Goal: Information Seeking & Learning: Learn about a topic

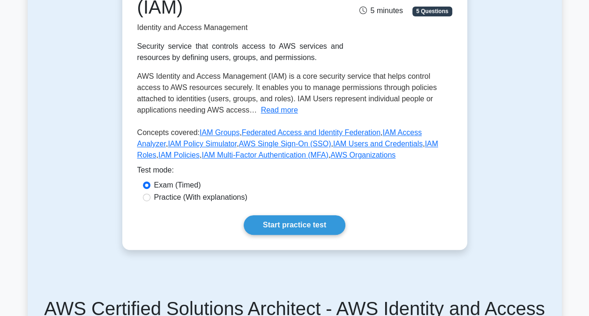
scroll to position [187, 0]
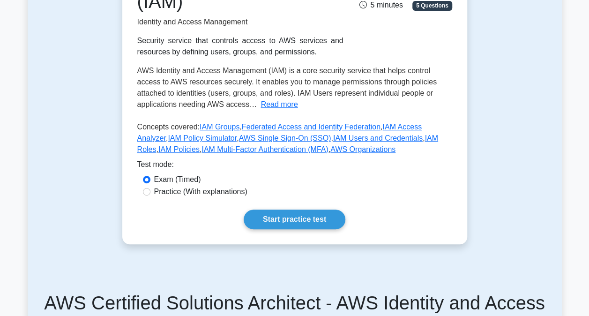
click at [193, 193] on label "Practice (With explanations)" at bounding box center [200, 191] width 93 height 11
click at [150, 193] on input "Practice (With explanations)" at bounding box center [146, 191] width 7 height 7
radio input "true"
click at [178, 179] on label "Exam (Timed)" at bounding box center [177, 179] width 47 height 11
click at [150, 179] on input "Exam (Timed)" at bounding box center [146, 179] width 7 height 7
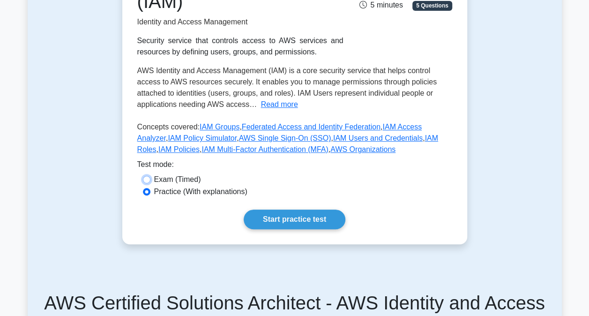
radio input "true"
click at [292, 215] on link "Start practice test" at bounding box center [295, 219] width 102 height 20
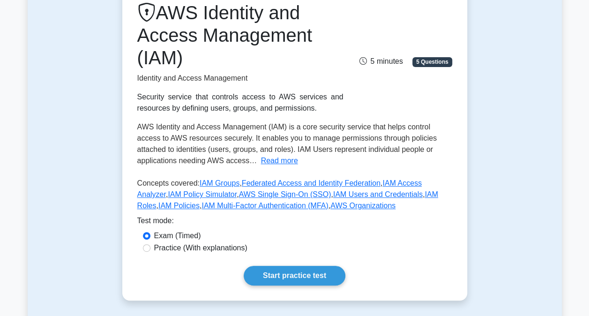
scroll to position [234, 0]
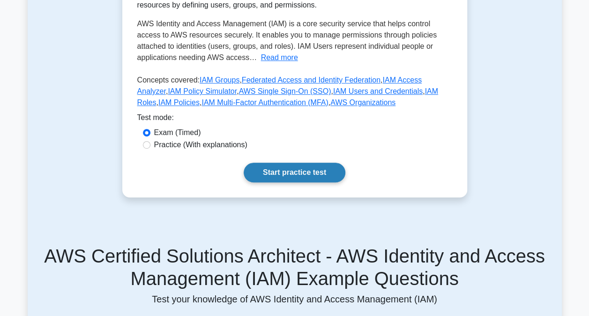
click at [300, 171] on link "Start practice test" at bounding box center [295, 173] width 102 height 20
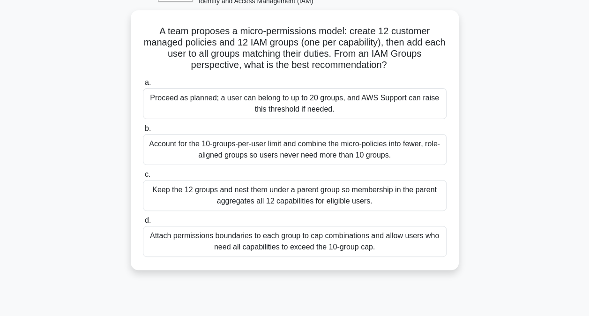
scroll to position [47, 0]
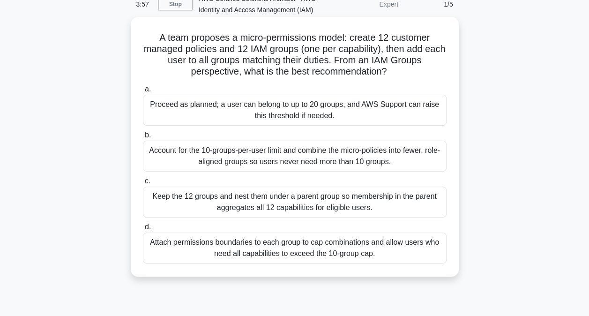
click at [232, 161] on div "Account for the 10-groups-per-user limit and combine the micro-policies into fe…" at bounding box center [295, 156] width 304 height 31
click at [143, 138] on input "b. Account for the 10-groups-per-user limit and combine the micro-policies into…" at bounding box center [143, 135] width 0 height 6
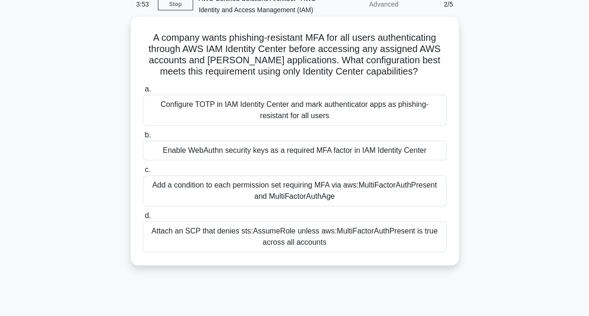
scroll to position [0, 0]
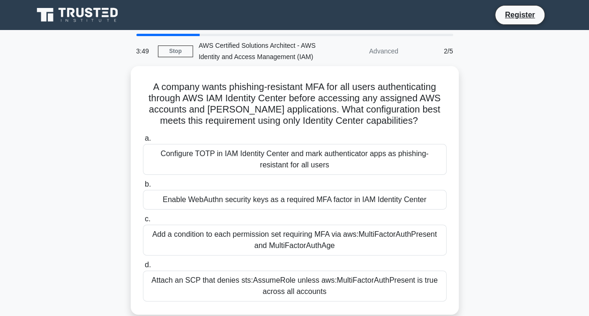
click at [148, 36] on div at bounding box center [167, 35] width 63 height 2
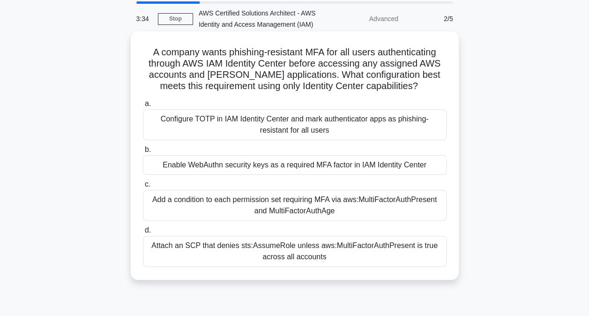
scroll to position [47, 0]
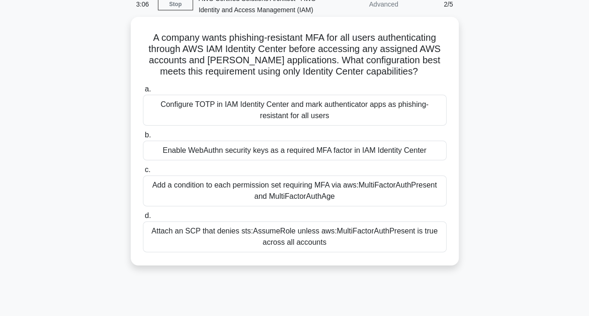
click at [296, 112] on div "Configure TOTP in IAM Identity Center and mark authenticator apps as phishing-r…" at bounding box center [295, 110] width 304 height 31
click at [143, 92] on input "a. Configure TOTP in IAM Identity Center and mark authenticator apps as phishin…" at bounding box center [143, 89] width 0 height 6
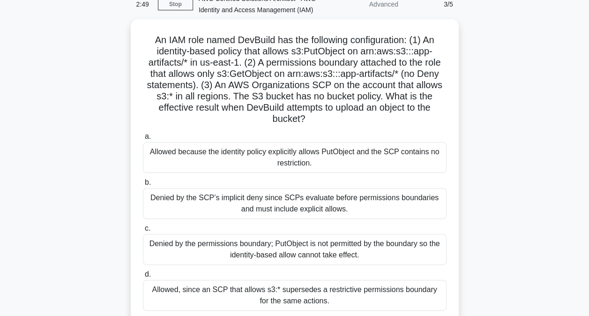
scroll to position [0, 0]
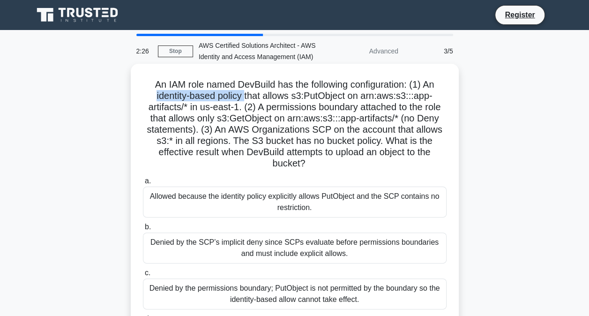
drag, startPoint x: 154, startPoint y: 96, endPoint x: 245, endPoint y: 97, distance: 90.9
click at [245, 97] on h5 "An IAM role named DevBuild has the following configuration: (1) An identity-bas…" at bounding box center [294, 124] width 305 height 91
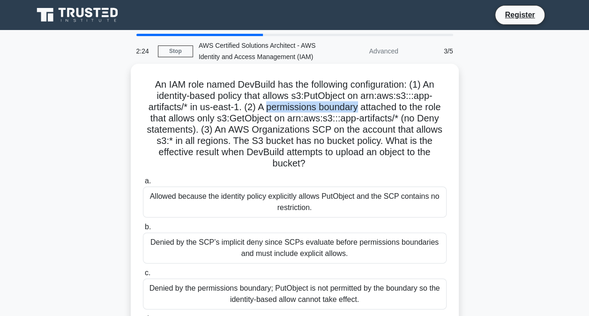
drag, startPoint x: 245, startPoint y: 97, endPoint x: 359, endPoint y: 106, distance: 114.6
click at [359, 106] on h5 "An IAM role named DevBuild has the following configuration: (1) An identity-bas…" at bounding box center [294, 124] width 305 height 91
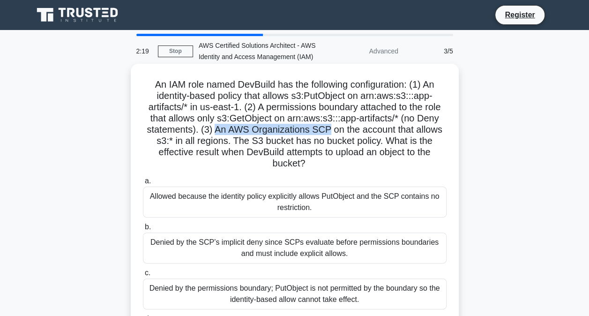
drag, startPoint x: 215, startPoint y: 130, endPoint x: 327, endPoint y: 130, distance: 111.5
click at [327, 130] on h5 "An IAM role named DevBuild has the following configuration: (1) An identity-bas…" at bounding box center [294, 124] width 305 height 91
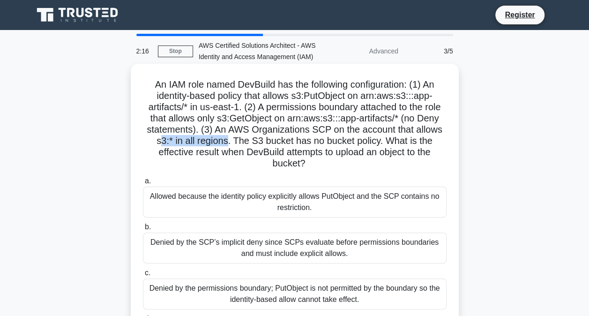
drag, startPoint x: 157, startPoint y: 142, endPoint x: 225, endPoint y: 145, distance: 68.0
click at [225, 145] on h5 "An IAM role named DevBuild has the following configuration: (1) An identity-bas…" at bounding box center [294, 124] width 305 height 91
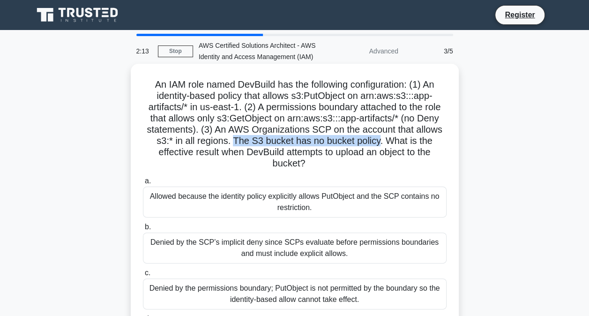
drag, startPoint x: 380, startPoint y: 144, endPoint x: 232, endPoint y: 141, distance: 148.1
click at [232, 141] on h5 "An IAM role named DevBuild has the following configuration: (1) An identity-bas…" at bounding box center [294, 124] width 305 height 91
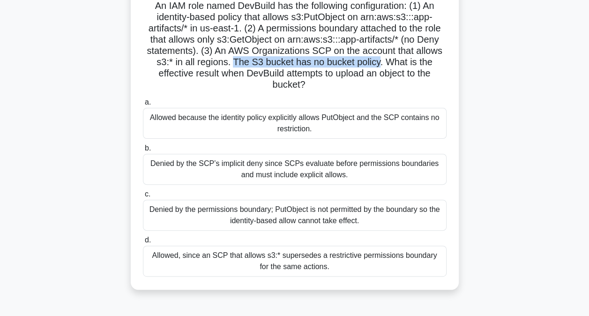
scroll to position [94, 0]
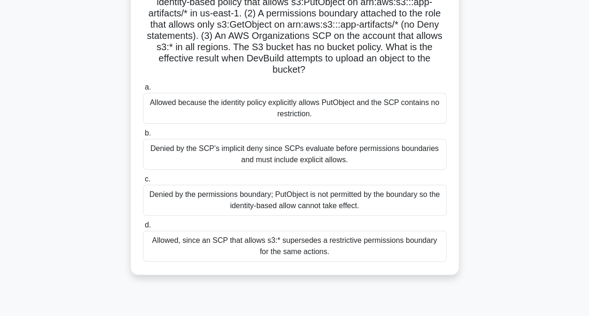
click at [320, 242] on div "Allowed, since an SCP that allows s3:* supersedes a restrictive permissions bou…" at bounding box center [295, 245] width 304 height 31
click at [143, 228] on input "d. Allowed, since an SCP that allows s3:* supersedes a restrictive permissions …" at bounding box center [143, 225] width 0 height 6
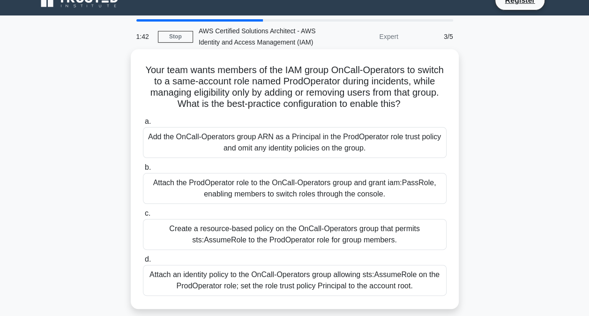
scroll to position [0, 0]
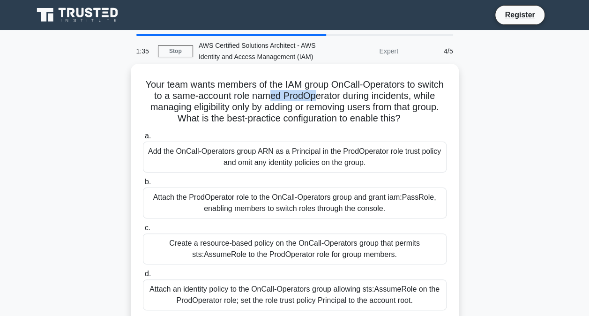
drag, startPoint x: 307, startPoint y: 96, endPoint x: 345, endPoint y: 96, distance: 37.9
click at [345, 96] on h5 "Your team wants members of the IAM group OnCall-Operators to switch to a same-a…" at bounding box center [294, 102] width 305 height 46
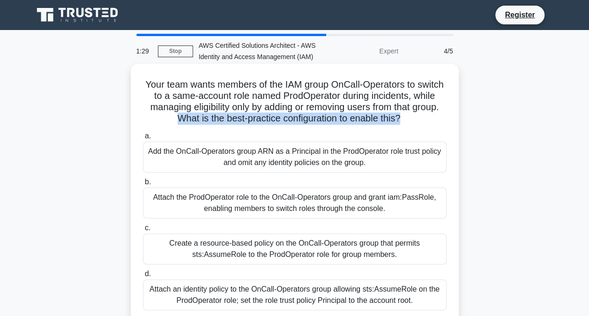
drag, startPoint x: 189, startPoint y: 118, endPoint x: 418, endPoint y: 120, distance: 229.1
click at [418, 120] on h5 "Your team wants members of the IAM group OnCall-Operators to switch to a same-a…" at bounding box center [294, 102] width 305 height 46
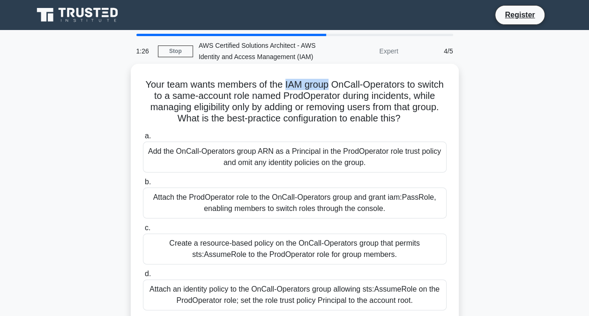
drag, startPoint x: 298, startPoint y: 87, endPoint x: 342, endPoint y: 87, distance: 44.5
click at [342, 87] on h5 "Your team wants members of the IAM group OnCall-Operators to switch to a same-a…" at bounding box center [294, 102] width 305 height 46
drag, startPoint x: 342, startPoint y: 87, endPoint x: 350, endPoint y: 85, distance: 7.7
click at [350, 85] on h5 "Your team wants members of the IAM group OnCall-Operators to switch to a same-a…" at bounding box center [294, 102] width 305 height 46
drag, startPoint x: 308, startPoint y: 97, endPoint x: 365, endPoint y: 93, distance: 57.3
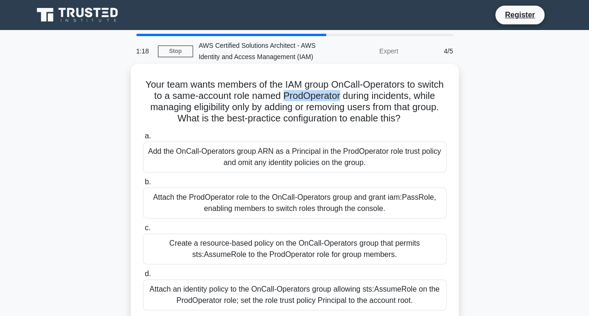
click at [365, 93] on h5 "Your team wants members of the IAM group OnCall-Operators to switch to a same-a…" at bounding box center [294, 102] width 305 height 46
drag, startPoint x: 194, startPoint y: 97, endPoint x: 270, endPoint y: 100, distance: 76.0
click at [270, 100] on h5 "Your team wants members of the IAM group OnCall-Operators to switch to a same-a…" at bounding box center [294, 102] width 305 height 46
drag, startPoint x: 270, startPoint y: 100, endPoint x: 208, endPoint y: 117, distance: 64.2
click at [208, 117] on h5 "Your team wants members of the IAM group OnCall-Operators to switch to a same-a…" at bounding box center [294, 102] width 305 height 46
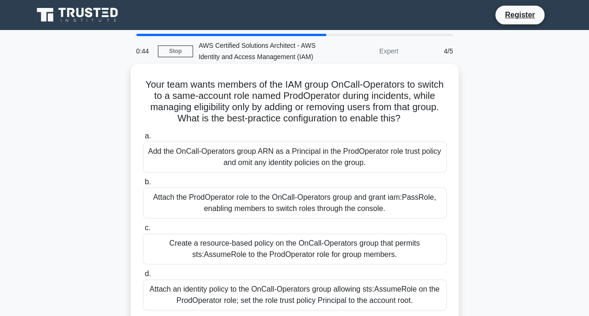
scroll to position [47, 0]
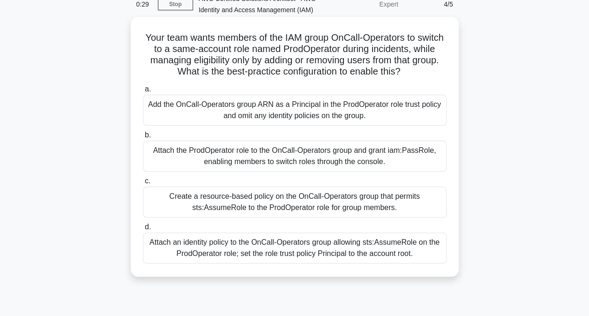
click at [312, 120] on div "Add the OnCall-Operators group ARN as a Principal in the ProdOperator role trus…" at bounding box center [295, 110] width 304 height 31
click at [143, 92] on input "a. Add the OnCall-Operators group ARN as a Principal in the ProdOperator role t…" at bounding box center [143, 89] width 0 height 6
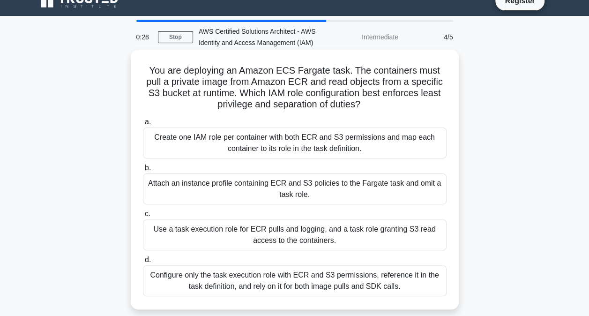
scroll to position [0, 0]
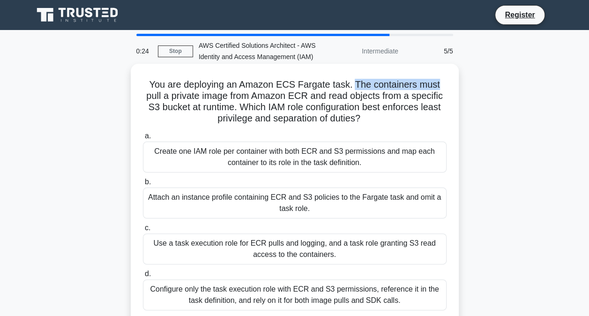
drag, startPoint x: 355, startPoint y: 85, endPoint x: 441, endPoint y: 85, distance: 86.2
click at [441, 85] on h5 "You are deploying an Amazon ECS Fargate task. The containers must pull a privat…" at bounding box center [294, 102] width 305 height 46
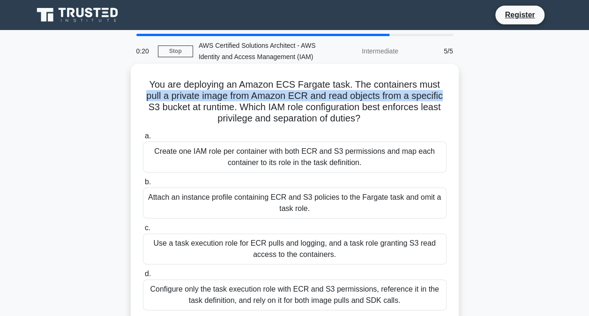
drag, startPoint x: 141, startPoint y: 101, endPoint x: 446, endPoint y: 93, distance: 305.1
click at [446, 93] on div "You are deploying an Amazon ECS Fargate task. The containers must pull a privat…" at bounding box center [294, 193] width 320 height 252
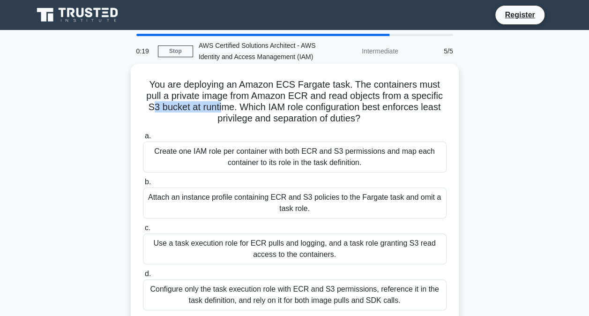
drag, startPoint x: 146, startPoint y: 109, endPoint x: 222, endPoint y: 109, distance: 75.9
click at [222, 109] on h5 "You are deploying an Amazon ECS Fargate task. The containers must pull a privat…" at bounding box center [294, 102] width 305 height 46
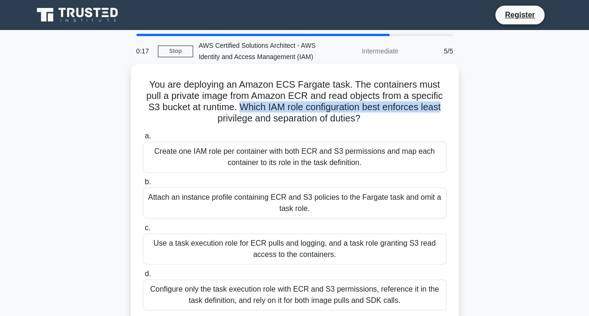
drag, startPoint x: 222, startPoint y: 109, endPoint x: 446, endPoint y: 108, distance: 223.5
click at [446, 108] on h5 "You are deploying an Amazon ECS Fargate task. The containers must pull a privat…" at bounding box center [294, 102] width 305 height 46
drag, startPoint x: 215, startPoint y: 121, endPoint x: 367, endPoint y: 121, distance: 152.3
click at [367, 121] on h5 "You are deploying an Amazon ECS Fargate task. The containers must pull a privat…" at bounding box center [294, 102] width 305 height 46
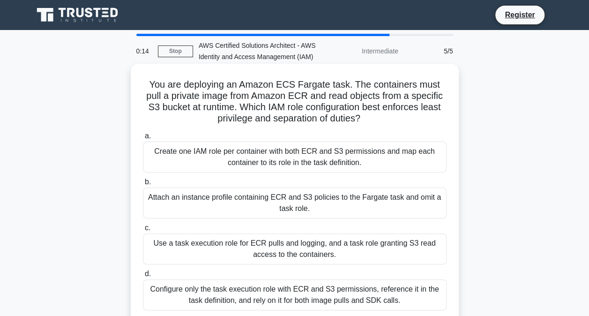
drag, startPoint x: 367, startPoint y: 121, endPoint x: 295, endPoint y: 95, distance: 77.4
click at [295, 95] on h5 "You are deploying an Amazon ECS Fargate task. The containers must pull a privat…" at bounding box center [294, 102] width 305 height 46
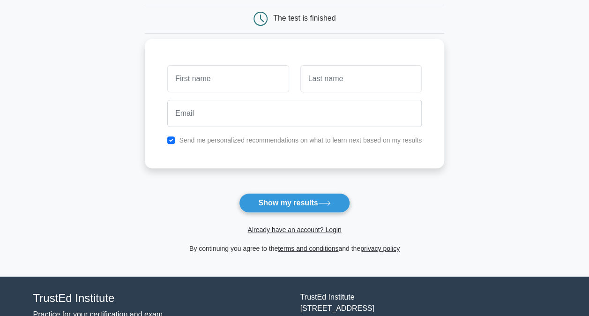
scroll to position [94, 0]
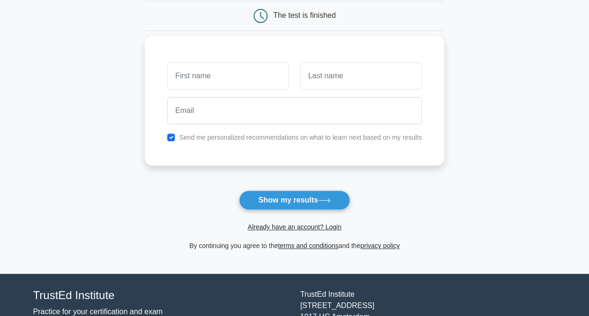
click at [201, 140] on label "Send me personalized recommendations on what to learn next based on my results" at bounding box center [300, 137] width 243 height 7
click at [216, 141] on div "Send me personalized recommendations on what to learn next based on my results" at bounding box center [295, 137] width 266 height 11
click at [215, 139] on label "Send me personalized recommendations on what to learn next based on my results" at bounding box center [300, 137] width 243 height 7
click at [165, 135] on div "Send me personalized recommendations on what to learn next based on my results" at bounding box center [295, 137] width 266 height 11
click at [178, 135] on div "Send me personalized recommendations on what to learn next based on my results" at bounding box center [295, 137] width 266 height 11
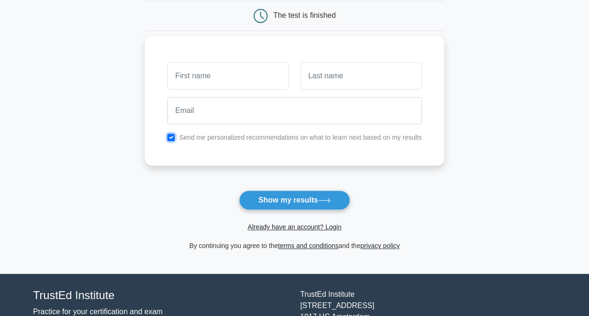
click at [173, 137] on input "checkbox" at bounding box center [170, 137] width 7 height 7
checkbox input "false"
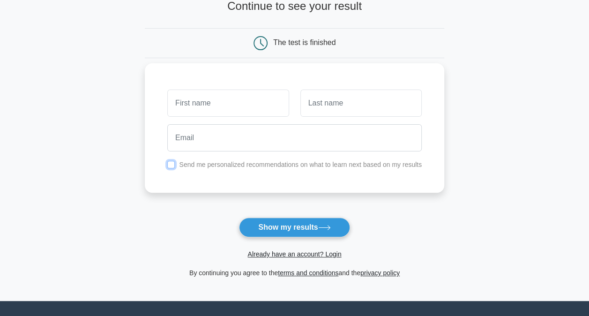
scroll to position [0, 0]
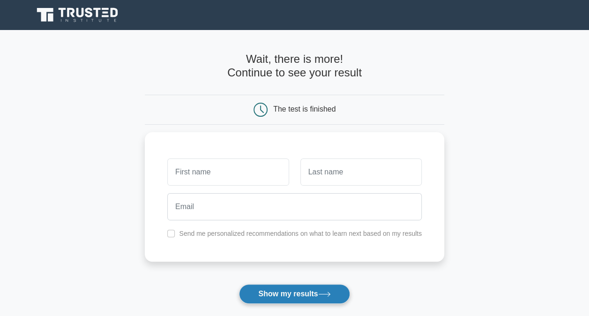
click at [321, 292] on icon at bounding box center [324, 293] width 13 height 5
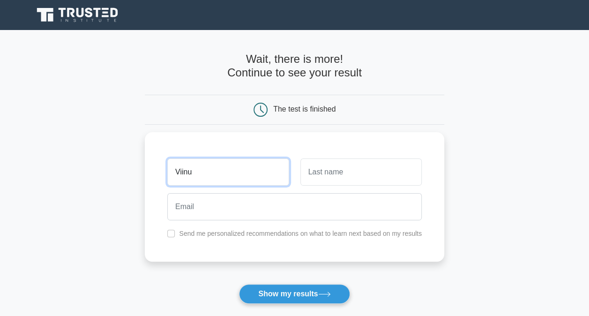
type input "Viinu"
click at [300, 305] on div "Already have an account? Login" at bounding box center [294, 315] width 299 height 22
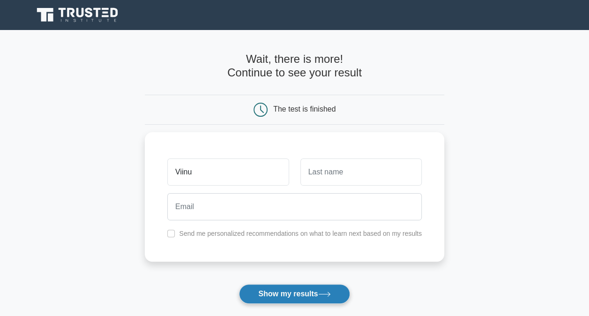
click at [302, 294] on button "Show my results" at bounding box center [294, 294] width 111 height 20
type input "V P"
click at [322, 299] on button "Show my results" at bounding box center [294, 294] width 111 height 20
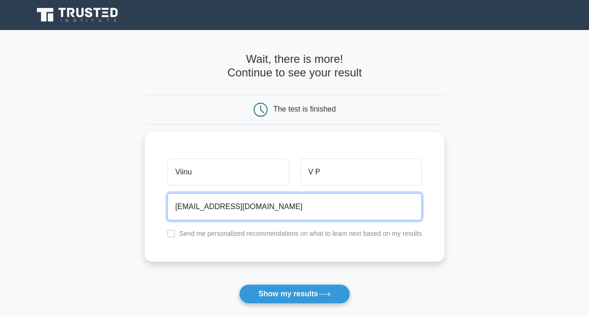
type input "viinu07@gmail.com"
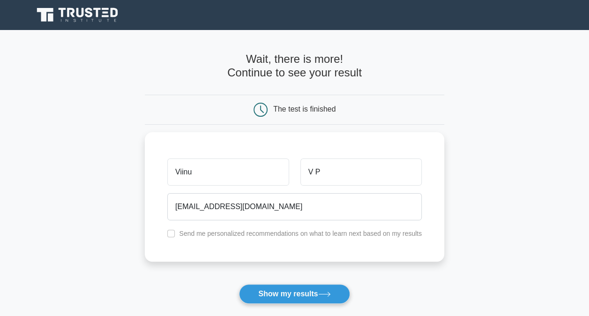
click at [331, 283] on form "Wait, there is more! Continue to see your result The test is finished Viinu V P" at bounding box center [294, 198] width 299 height 292
click at [331, 285] on button "Show my results" at bounding box center [294, 294] width 111 height 20
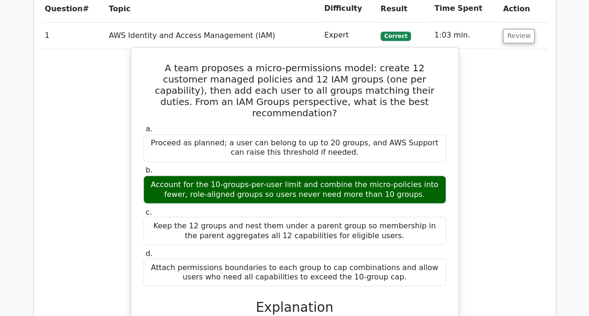
scroll to position [703, 0]
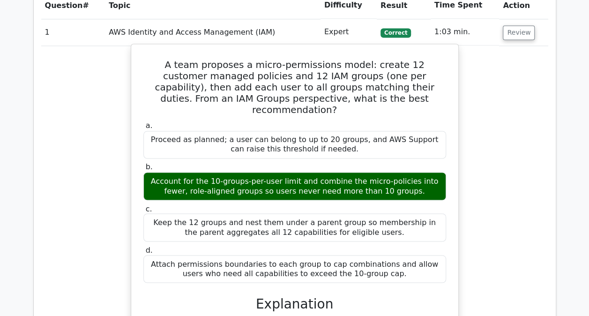
drag, startPoint x: 151, startPoint y: 132, endPoint x: 405, endPoint y: 142, distance: 253.7
click at [405, 172] on div "Account for the 10-groups-per-user limit and combine the micro-policies into fe…" at bounding box center [294, 186] width 303 height 28
click at [286, 172] on div "Account for the 10-groups-per-user limit and combine the micro-policies into fe…" at bounding box center [294, 186] width 303 height 28
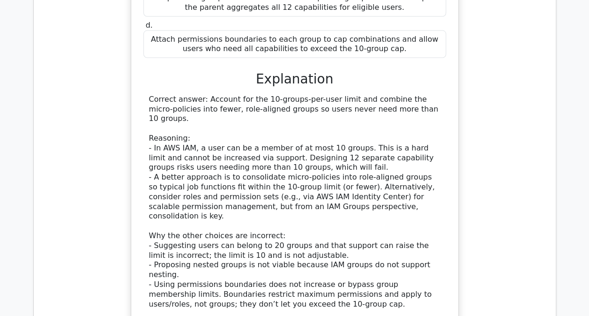
scroll to position [1031, 0]
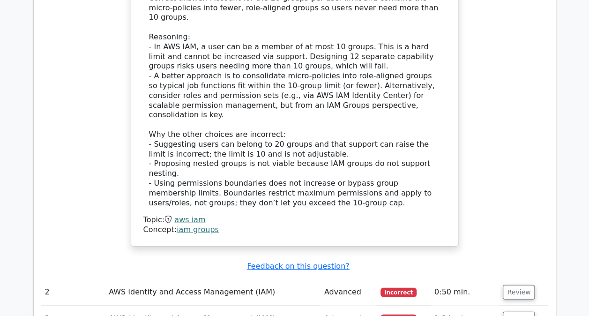
click at [215, 279] on td "AWS Identity and Access Management (IAM)" at bounding box center [212, 292] width 215 height 27
click at [527, 285] on button "Review" at bounding box center [519, 292] width 32 height 15
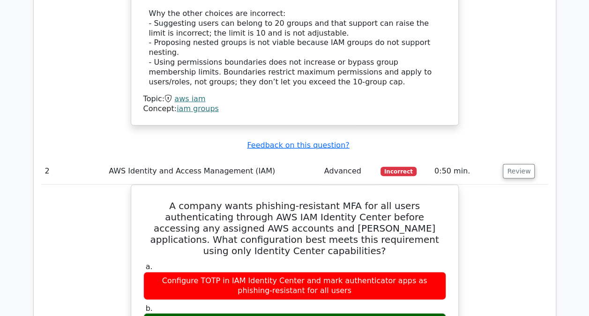
scroll to position [1171, 0]
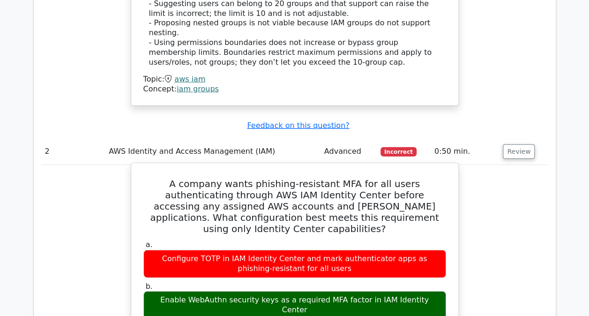
drag, startPoint x: 230, startPoint y: 214, endPoint x: 421, endPoint y: 214, distance: 190.2
click at [421, 291] on div "Enable WebAuthn security keys as a required MFA factor in IAM Identity Center" at bounding box center [294, 305] width 303 height 28
drag, startPoint x: 421, startPoint y: 214, endPoint x: 161, endPoint y: 212, distance: 259.5
click at [161, 291] on div "Enable WebAuthn security keys as a required MFA factor in IAM Identity Center" at bounding box center [294, 305] width 303 height 28
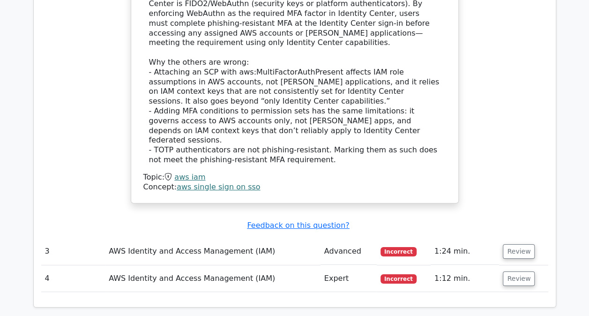
scroll to position [1687, 0]
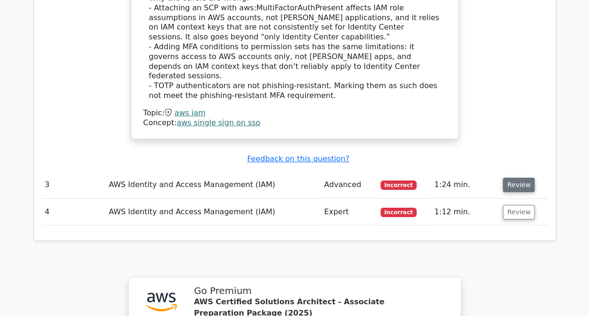
click at [513, 178] on button "Review" at bounding box center [519, 185] width 32 height 15
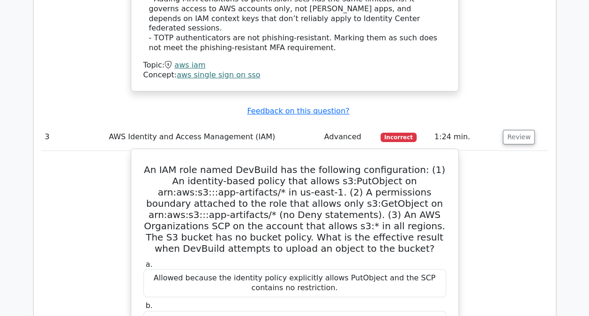
scroll to position [1780, 0]
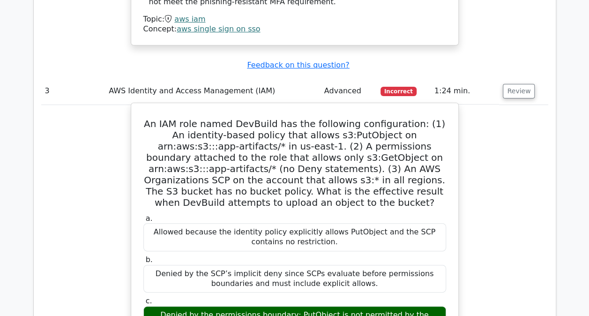
drag, startPoint x: 151, startPoint y: 193, endPoint x: 375, endPoint y: 207, distance: 224.4
click at [375, 306] on div "Denied by the permissions boundary; PutObject is not permitted by the boundary …" at bounding box center [294, 320] width 303 height 28
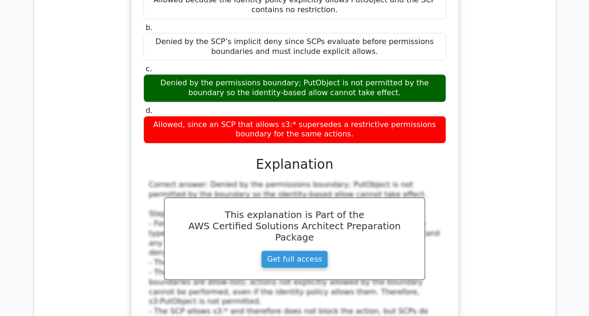
scroll to position [2249, 0]
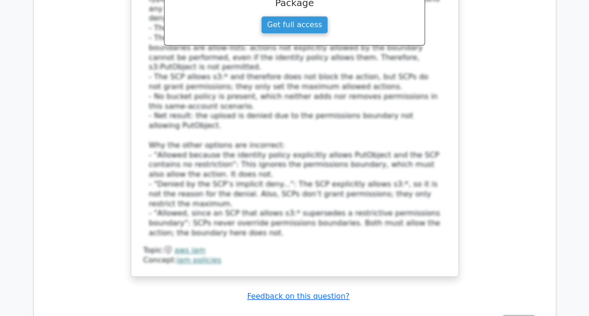
click at [501, 309] on td "Review" at bounding box center [523, 322] width 49 height 27
click at [508, 315] on button "Review" at bounding box center [519, 322] width 32 height 15
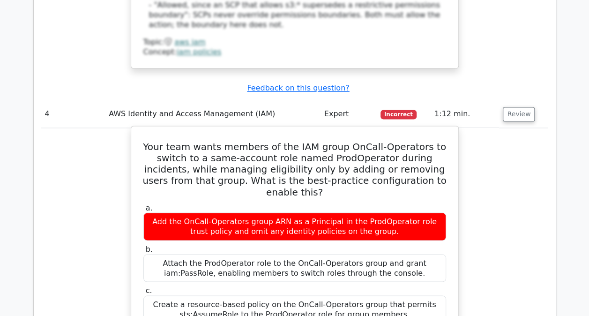
scroll to position [2436, 0]
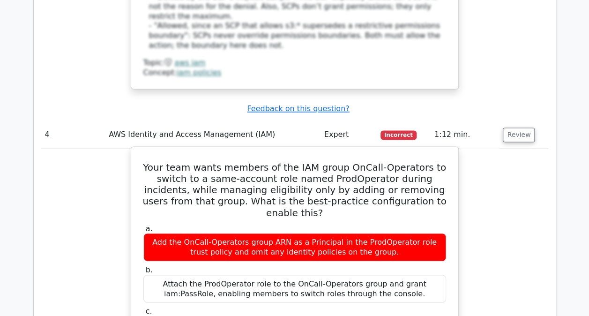
drag, startPoint x: 151, startPoint y: 210, endPoint x: 429, endPoint y: 226, distance: 278.8
drag, startPoint x: 177, startPoint y: 168, endPoint x: 415, endPoint y: 178, distance: 238.2
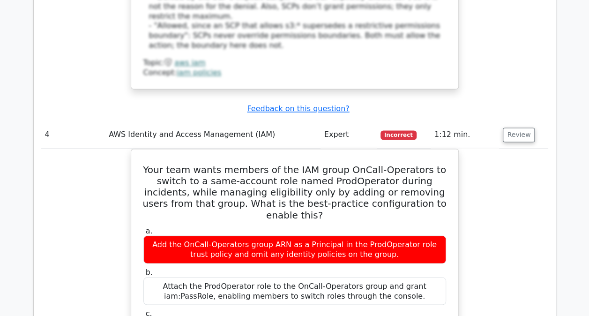
drag, startPoint x: 415, startPoint y: 178, endPoint x: 462, endPoint y: 215, distance: 59.5
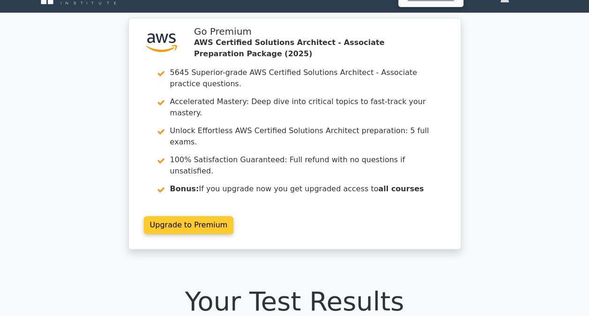
scroll to position [0, 0]
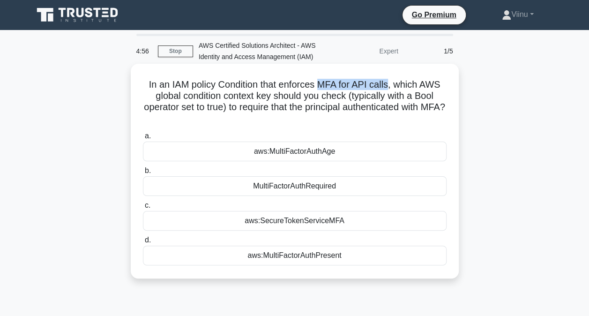
drag, startPoint x: 320, startPoint y: 86, endPoint x: 390, endPoint y: 86, distance: 69.8
click at [390, 86] on h5 "In an IAM policy Condition that enforces MFA for API calls, which AWS global co…" at bounding box center [294, 102] width 305 height 46
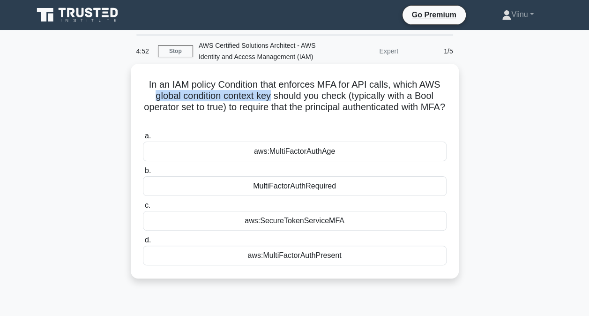
drag, startPoint x: 150, startPoint y: 97, endPoint x: 270, endPoint y: 98, distance: 119.5
click at [270, 98] on h5 "In an IAM policy Condition that enforces MFA for API calls, which AWS global co…" at bounding box center [294, 102] width 305 height 46
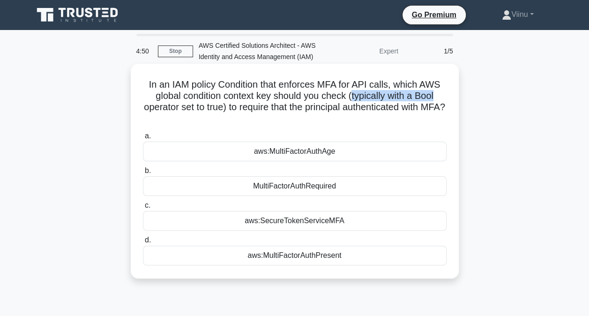
drag, startPoint x: 270, startPoint y: 98, endPoint x: 438, endPoint y: 96, distance: 168.2
click at [438, 96] on h5 "In an IAM policy Condition that enforces MFA for API calls, which AWS global co…" at bounding box center [294, 102] width 305 height 46
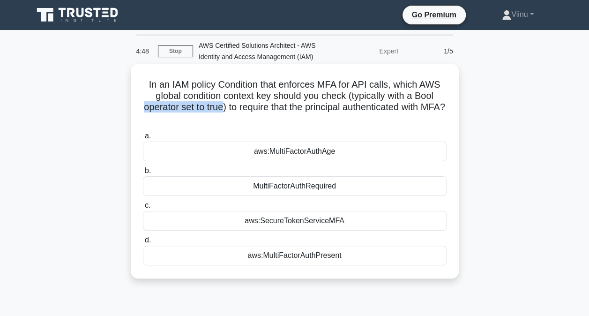
drag, startPoint x: 150, startPoint y: 108, endPoint x: 232, endPoint y: 110, distance: 82.0
click at [232, 110] on h5 "In an IAM policy Condition that enforces MFA for API calls, which AWS global co…" at bounding box center [294, 102] width 305 height 46
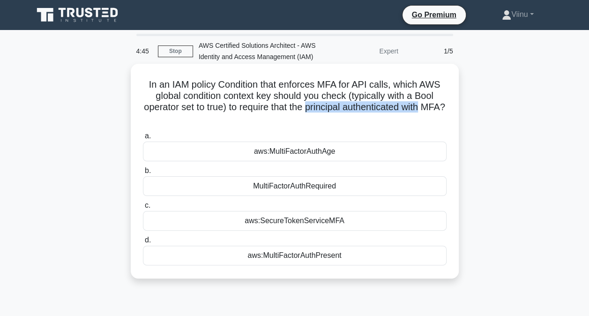
drag, startPoint x: 232, startPoint y: 110, endPoint x: 437, endPoint y: 111, distance: 204.3
click at [437, 111] on h5 "In an IAM policy Condition that enforces MFA for API calls, which AWS global co…" at bounding box center [294, 102] width 305 height 46
click at [300, 119] on icon ".spinner_0XTQ{transform-origin:center;animation:spinner_y6GP .75s linear infini…" at bounding box center [294, 118] width 11 height 11
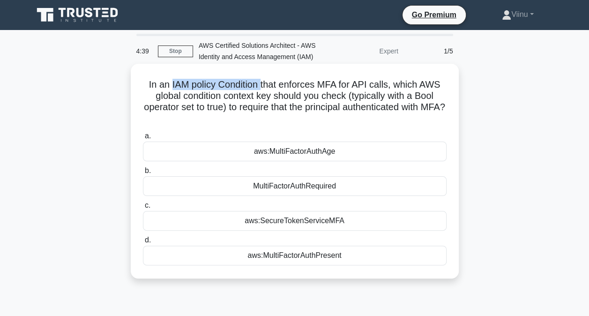
drag, startPoint x: 169, startPoint y: 85, endPoint x: 260, endPoint y: 88, distance: 91.4
click at [260, 88] on h5 "In an IAM policy Condition that enforces MFA for API calls, which AWS global co…" at bounding box center [294, 102] width 305 height 46
drag, startPoint x: 260, startPoint y: 88, endPoint x: 333, endPoint y: 82, distance: 72.8
click at [333, 82] on h5 "In an IAM policy Condition that enforces MFA for API calls, which AWS global co…" at bounding box center [294, 102] width 305 height 46
drag, startPoint x: 333, startPoint y: 82, endPoint x: 321, endPoint y: 83, distance: 11.3
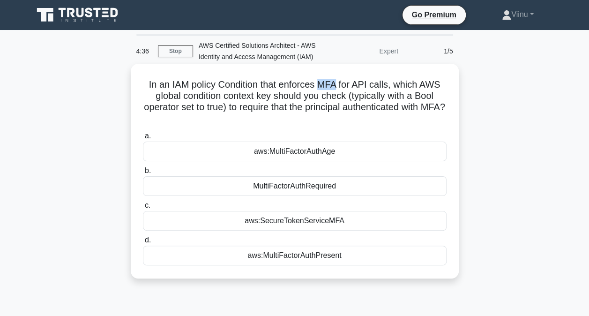
click at [321, 83] on h5 "In an IAM policy Condition that enforces MFA for API calls, which AWS global co…" at bounding box center [294, 102] width 305 height 46
drag, startPoint x: 321, startPoint y: 83, endPoint x: 391, endPoint y: 84, distance: 69.3
click at [391, 84] on h5 "In an IAM policy Condition that enforces MFA for API calls, which AWS global co…" at bounding box center [294, 102] width 305 height 46
drag, startPoint x: 150, startPoint y: 97, endPoint x: 269, endPoint y: 96, distance: 119.5
click at [269, 96] on h5 "In an IAM policy Condition that enforces MFA for API calls, which AWS global co…" at bounding box center [294, 102] width 305 height 46
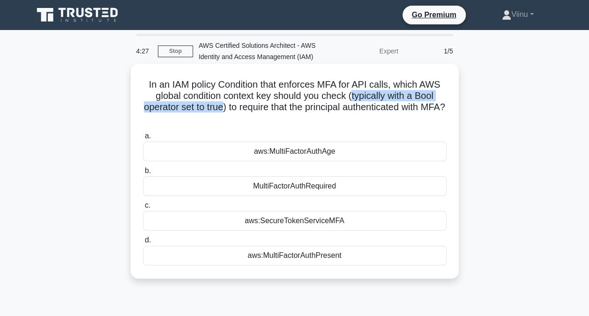
drag, startPoint x: 354, startPoint y: 97, endPoint x: 232, endPoint y: 104, distance: 122.0
click at [232, 104] on h5 "In an IAM policy Condition that enforces MFA for API calls, which AWS global co…" at bounding box center [294, 102] width 305 height 46
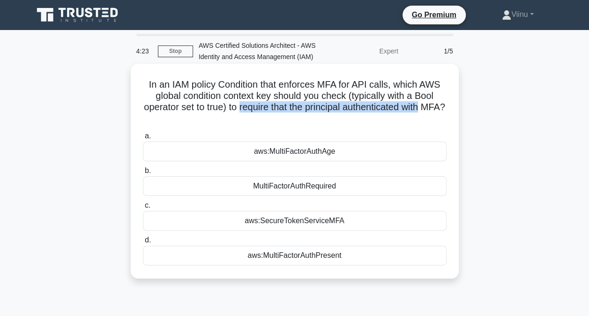
drag, startPoint x: 232, startPoint y: 104, endPoint x: 437, endPoint y: 111, distance: 204.4
click at [437, 111] on h5 "In an IAM policy Condition that enforces MFA for API calls, which AWS global co…" at bounding box center [294, 102] width 305 height 46
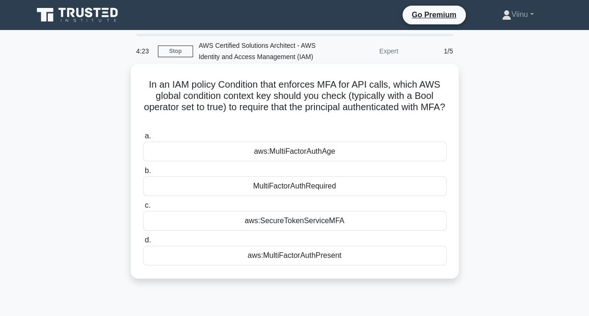
click at [275, 119] on h5 "In an IAM policy Condition that enforces MFA for API calls, which AWS global co…" at bounding box center [294, 102] width 305 height 46
drag, startPoint x: 318, startPoint y: 109, endPoint x: 412, endPoint y: 110, distance: 94.2
click at [412, 110] on h5 "In an IAM policy Condition that enforces MFA for API calls, which AWS global co…" at bounding box center [294, 102] width 305 height 46
drag, startPoint x: 412, startPoint y: 110, endPoint x: 284, endPoint y: 110, distance: 127.4
click at [284, 110] on h5 "In an IAM policy Condition that enforces MFA for API calls, which AWS global co…" at bounding box center [294, 102] width 305 height 46
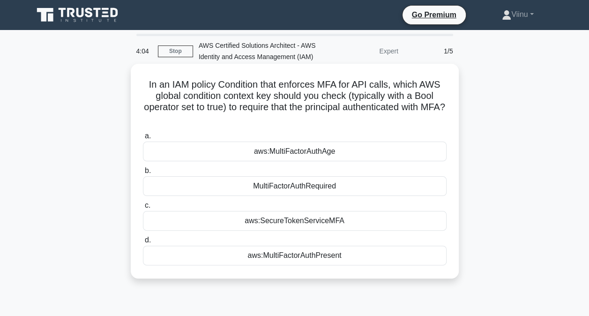
click at [313, 261] on div "aws:MultiFactorAuthPresent" at bounding box center [295, 255] width 304 height 20
click at [143, 243] on input "d. aws:MultiFactorAuthPresent" at bounding box center [143, 240] width 0 height 6
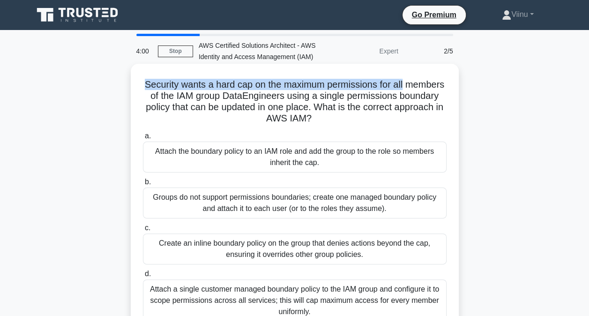
drag, startPoint x: 164, startPoint y: 84, endPoint x: 429, endPoint y: 84, distance: 265.2
click at [429, 84] on h5 "Security wants a hard cap on the maximum permissions for all members of the IAM…" at bounding box center [294, 102] width 305 height 46
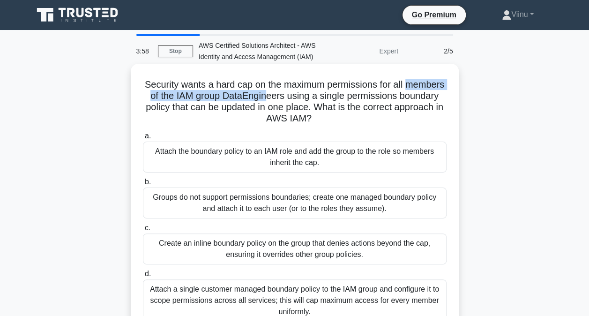
drag, startPoint x: 150, startPoint y: 97, endPoint x: 307, endPoint y: 97, distance: 157.4
click at [307, 97] on h5 "Security wants a hard cap on the maximum permissions for all members of the IAM…" at bounding box center [294, 102] width 305 height 46
drag, startPoint x: 307, startPoint y: 97, endPoint x: 312, endPoint y: 97, distance: 5.2
click at [312, 97] on h5 "Security wants a hard cap on the maximum permissions for all members of the IAM…" at bounding box center [294, 102] width 305 height 46
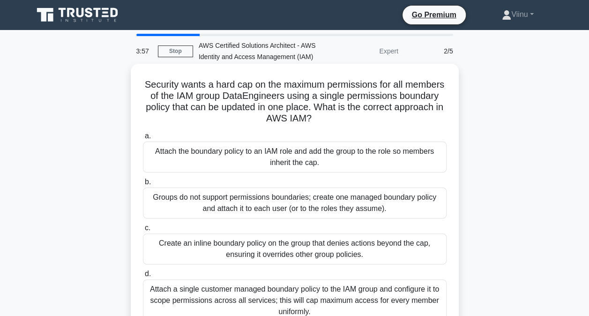
click at [316, 97] on h5 "Security wants a hard cap on the maximum permissions for all members of the IAM…" at bounding box center [294, 102] width 305 height 46
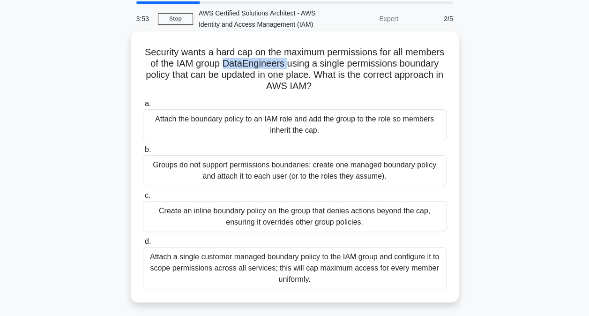
scroll to position [47, 0]
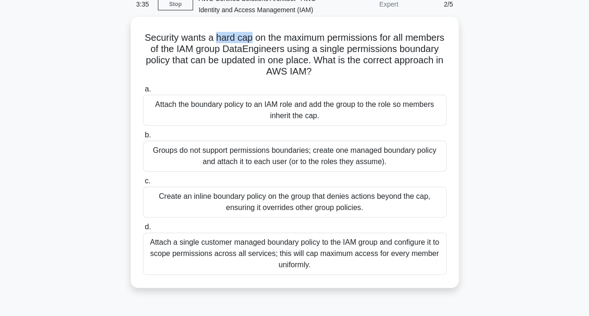
drag, startPoint x: 235, startPoint y: 37, endPoint x: 271, endPoint y: 38, distance: 35.6
click at [271, 38] on h5 "Security wants a hard cap on the maximum permissions for all members of the IAM…" at bounding box center [294, 55] width 305 height 46
drag, startPoint x: 363, startPoint y: 50, endPoint x: 451, endPoint y: 53, distance: 88.1
click at [451, 53] on div "Security wants a hard cap on the maximum permissions for all members of the IAM…" at bounding box center [294, 152] width 320 height 263
click at [278, 244] on div "Attach a single customer managed boundary policy to the IAM group and configure…" at bounding box center [295, 253] width 304 height 42
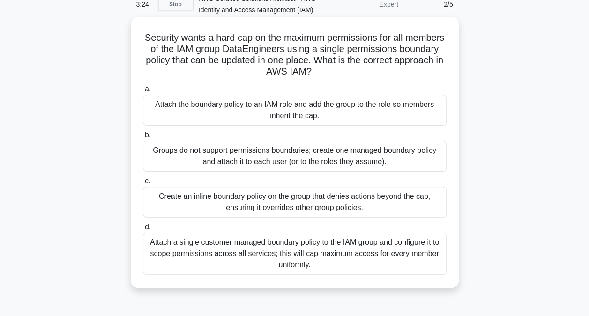
click at [143, 230] on input "d. Attach a single customer managed boundary policy to the IAM group and config…" at bounding box center [143, 227] width 0 height 6
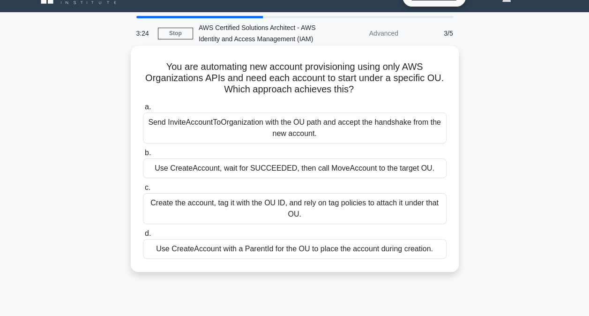
scroll to position [0, 0]
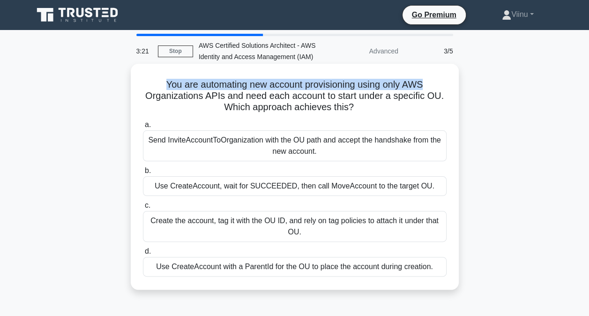
drag, startPoint x: 164, startPoint y: 85, endPoint x: 426, endPoint y: 85, distance: 262.3
click at [426, 85] on h5 "You are automating new account provisioning using only AWS Organizations APIs a…" at bounding box center [294, 96] width 305 height 35
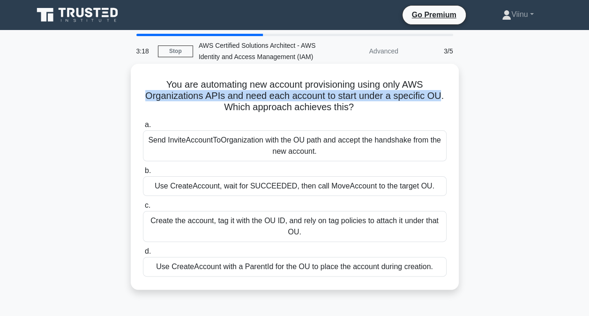
drag, startPoint x: 141, startPoint y: 96, endPoint x: 444, endPoint y: 96, distance: 303.6
click at [444, 96] on div "You are automating new account provisioning using only AWS Organizations APIs a…" at bounding box center [294, 176] width 320 height 218
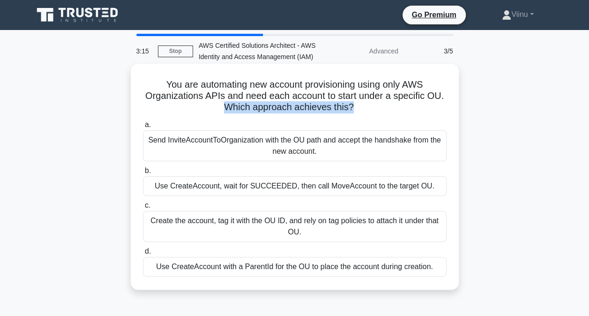
drag, startPoint x: 224, startPoint y: 103, endPoint x: 352, endPoint y: 105, distance: 127.9
click at [352, 105] on h5 "You are automating new account provisioning using only AWS Organizations APIs a…" at bounding box center [294, 96] width 305 height 35
click at [294, 99] on h5 "You are automating new account provisioning using only AWS Organizations APIs a…" at bounding box center [294, 96] width 305 height 35
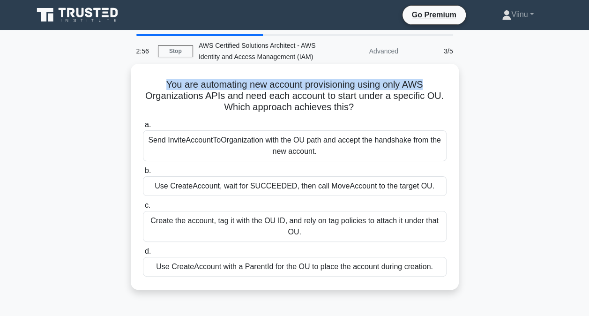
drag, startPoint x: 224, startPoint y: 92, endPoint x: 430, endPoint y: 89, distance: 206.2
click at [430, 89] on h5 "You are automating new account provisioning using only AWS Organizations APIs a…" at bounding box center [294, 96] width 305 height 35
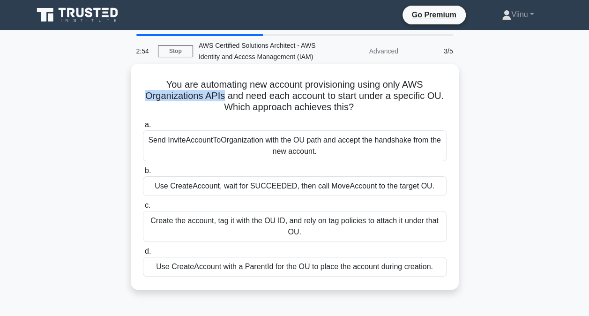
drag, startPoint x: 141, startPoint y: 96, endPoint x: 223, endPoint y: 95, distance: 82.0
click at [223, 95] on h5 "You are automating new account provisioning using only AWS Organizations APIs a…" at bounding box center [294, 96] width 305 height 35
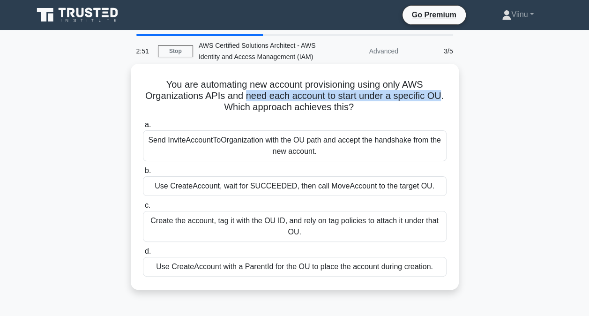
drag, startPoint x: 223, startPoint y: 95, endPoint x: 442, endPoint y: 99, distance: 218.8
click at [442, 99] on h5 "You are automating new account provisioning using only AWS Organizations APIs a…" at bounding box center [294, 96] width 305 height 35
click at [300, 99] on h5 "You are automating new account provisioning using only AWS Organizations APIs a…" at bounding box center [294, 96] width 305 height 35
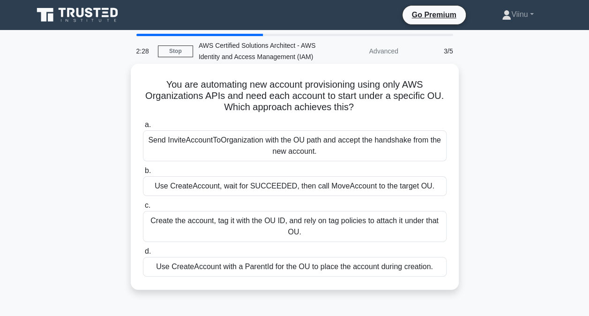
click at [275, 266] on div "Use CreateAccount with a ParentId for the OU to place the account during creati…" at bounding box center [295, 267] width 304 height 20
click at [143, 254] on input "d. Use CreateAccount with a ParentId for the OU to place the account during cre…" at bounding box center [143, 251] width 0 height 6
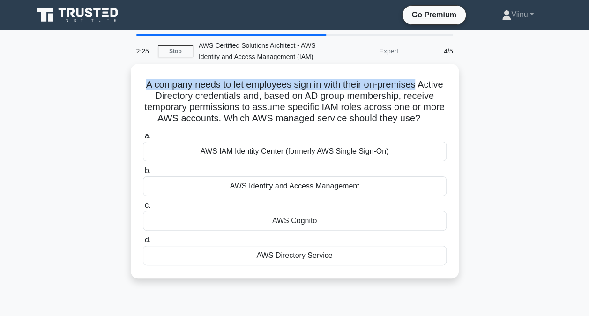
drag, startPoint x: 156, startPoint y: 83, endPoint x: 433, endPoint y: 86, distance: 277.8
click at [433, 86] on h5 "A company needs to let employees sign in with their on-premises Active Director…" at bounding box center [294, 102] width 305 height 46
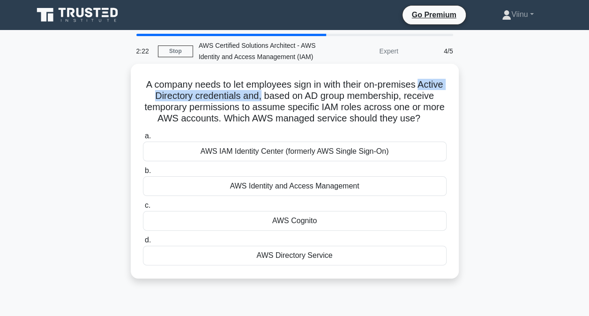
drag, startPoint x: 155, startPoint y: 95, endPoint x: 291, endPoint y: 99, distance: 136.9
click at [291, 99] on h5 "A company needs to let employees sign in with their on-premises Active Director…" at bounding box center [294, 102] width 305 height 46
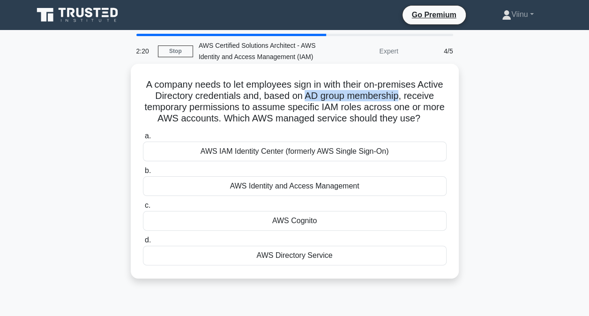
drag, startPoint x: 291, startPoint y: 99, endPoint x: 433, endPoint y: 97, distance: 141.5
click at [433, 97] on h5 "A company needs to let employees sign in with their on-premises Active Director…" at bounding box center [294, 102] width 305 height 46
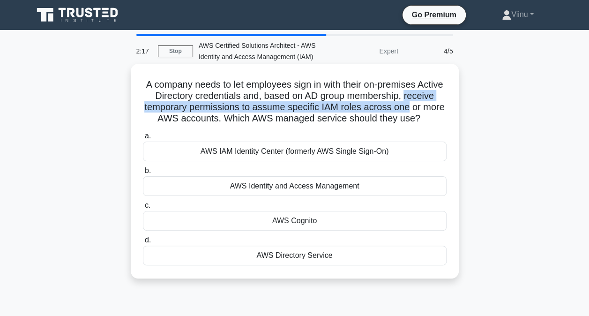
drag, startPoint x: 145, startPoint y: 106, endPoint x: 451, endPoint y: 106, distance: 305.4
click at [451, 106] on div "A company needs to let employees sign in with their on-premises Active Director…" at bounding box center [294, 170] width 320 height 207
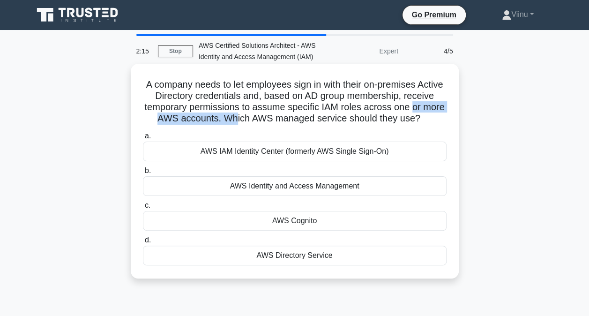
drag, startPoint x: 141, startPoint y: 118, endPoint x: 260, endPoint y: 119, distance: 118.1
click at [260, 119] on h5 "A company needs to let employees sign in with their on-premises Active Director…" at bounding box center [294, 102] width 305 height 46
drag, startPoint x: 260, startPoint y: 119, endPoint x: 371, endPoint y: 119, distance: 111.5
click at [371, 119] on h5 "A company needs to let employees sign in with their on-premises Active Director…" at bounding box center [294, 102] width 305 height 46
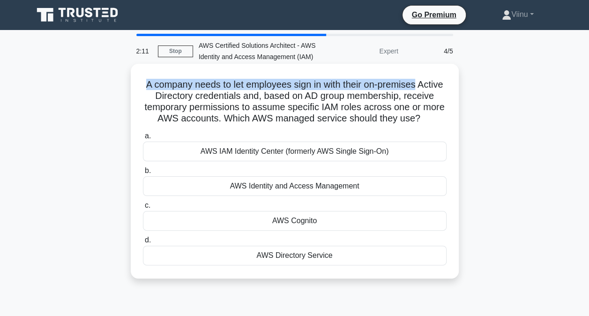
drag, startPoint x: 155, startPoint y: 85, endPoint x: 433, endPoint y: 90, distance: 277.8
click at [433, 90] on h5 "A company needs to let employees sign in with their on-premises Active Director…" at bounding box center [294, 102] width 305 height 46
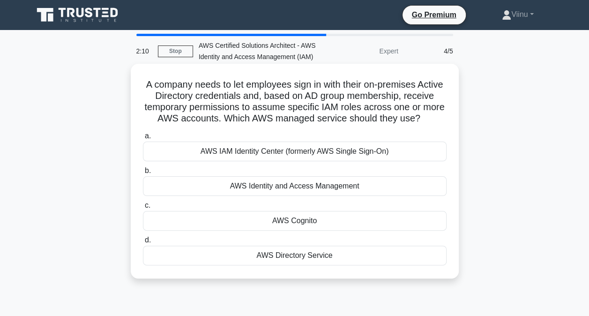
drag, startPoint x: 433, startPoint y: 90, endPoint x: 330, endPoint y: 95, distance: 103.2
click at [330, 95] on h5 "A company needs to let employees sign in with their on-premises Active Director…" at bounding box center [294, 102] width 305 height 46
click at [325, 161] on div "AWS IAM Identity Center (formerly AWS Single Sign-On)" at bounding box center [295, 151] width 304 height 20
click at [143, 139] on input "a. AWS IAM Identity Center (formerly AWS Single Sign-On)" at bounding box center [143, 136] width 0 height 6
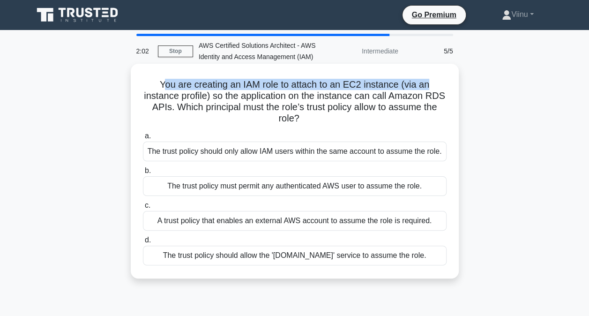
drag, startPoint x: 161, startPoint y: 86, endPoint x: 429, endPoint y: 86, distance: 268.4
click at [429, 86] on h5 "You are creating an IAM role to attach to an EC2 instance (via an instance prof…" at bounding box center [294, 102] width 305 height 46
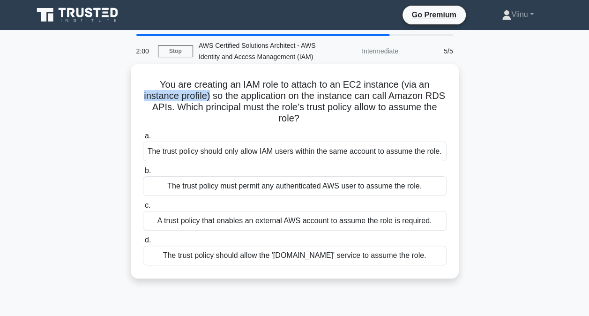
drag, startPoint x: 150, startPoint y: 95, endPoint x: 221, endPoint y: 95, distance: 70.7
click at [221, 95] on h5 "You are creating an IAM role to attach to an EC2 instance (via an instance prof…" at bounding box center [294, 102] width 305 height 46
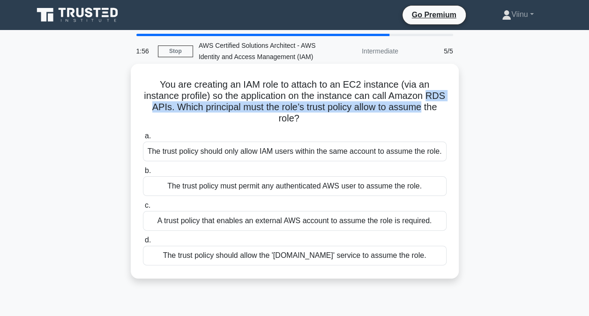
drag, startPoint x: 156, startPoint y: 104, endPoint x: 442, endPoint y: 104, distance: 285.3
click at [442, 104] on h5 "You are creating an IAM role to attach to an EC2 instance (via an instance prof…" at bounding box center [294, 102] width 305 height 46
drag, startPoint x: 442, startPoint y: 104, endPoint x: 332, endPoint y: 104, distance: 109.6
click at [333, 104] on h5 "You are creating an IAM role to attach to an EC2 instance (via an instance prof…" at bounding box center [294, 102] width 305 height 46
click at [310, 104] on h5 "You are creating an IAM role to attach to an EC2 instance (via an instance prof…" at bounding box center [294, 102] width 305 height 46
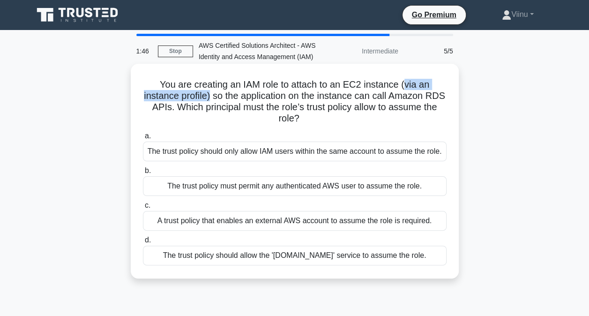
drag, startPoint x: 407, startPoint y: 87, endPoint x: 219, endPoint y: 99, distance: 187.8
click at [219, 99] on h5 "You are creating an IAM role to attach to an EC2 instance (via an instance prof…" at bounding box center [294, 102] width 305 height 46
drag, startPoint x: 219, startPoint y: 99, endPoint x: 386, endPoint y: 99, distance: 167.2
click at [386, 99] on h5 "You are creating an IAM role to attach to an EC2 instance (via an instance prof…" at bounding box center [294, 102] width 305 height 46
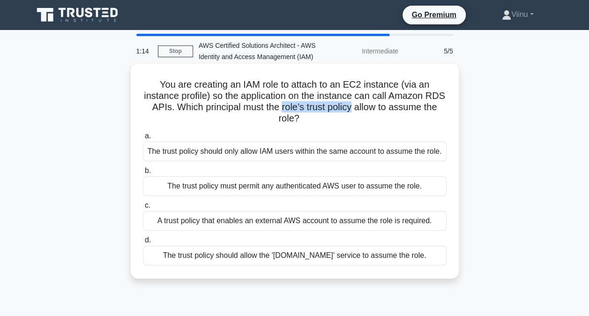
drag, startPoint x: 300, startPoint y: 108, endPoint x: 371, endPoint y: 108, distance: 70.7
click at [371, 108] on h5 "You are creating an IAM role to attach to an EC2 instance (via an instance prof…" at bounding box center [294, 102] width 305 height 46
click at [289, 112] on h5 "You are creating an IAM role to attach to an EC2 instance (via an instance prof…" at bounding box center [294, 102] width 305 height 46
click at [254, 156] on div "The trust policy should only allow IAM users within the same account to assume …" at bounding box center [295, 151] width 304 height 20
click at [143, 139] on input "a. The trust policy should only allow IAM users within the same account to assu…" at bounding box center [143, 136] width 0 height 6
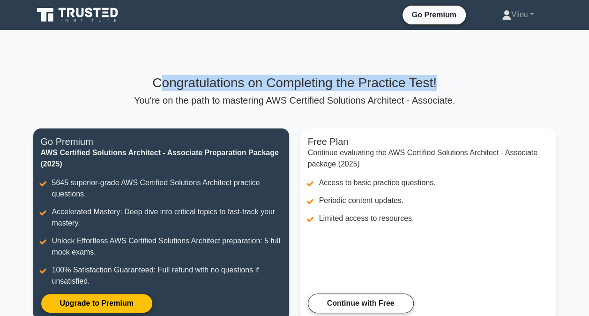
drag, startPoint x: 153, startPoint y: 79, endPoint x: 451, endPoint y: 84, distance: 297.5
click at [451, 84] on h3 "Congratulations on Completing the Practice Test!" at bounding box center [294, 83] width 523 height 16
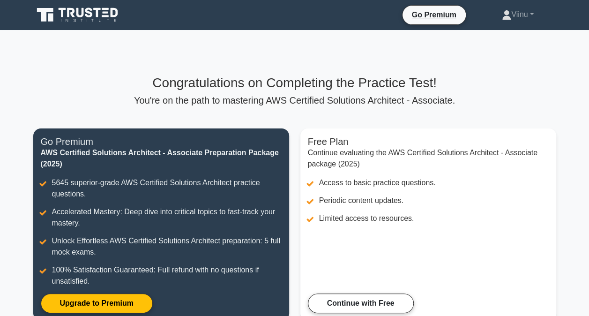
drag, startPoint x: 451, startPoint y: 84, endPoint x: 381, endPoint y: 110, distance: 73.8
click at [381, 110] on div "Congratulations on Completing the Practice Test! You're on the path to masterin…" at bounding box center [295, 203] width 534 height 257
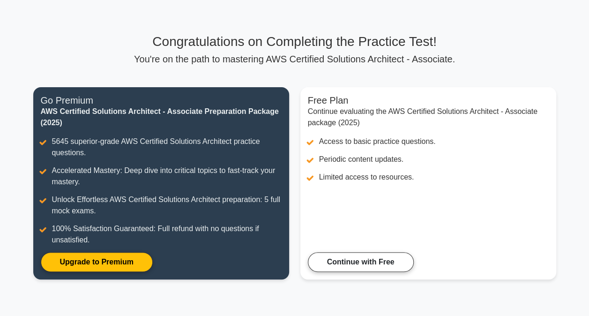
scroll to position [94, 0]
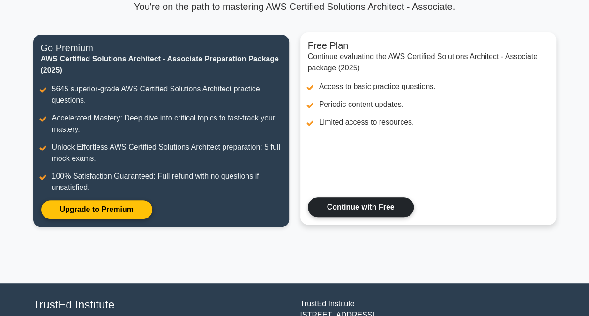
click at [374, 212] on link "Continue with Free" at bounding box center [361, 207] width 106 height 20
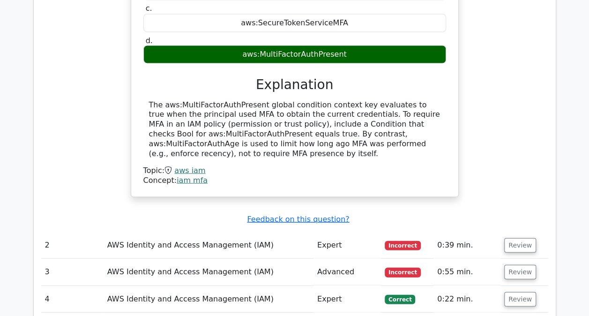
scroll to position [937, 0]
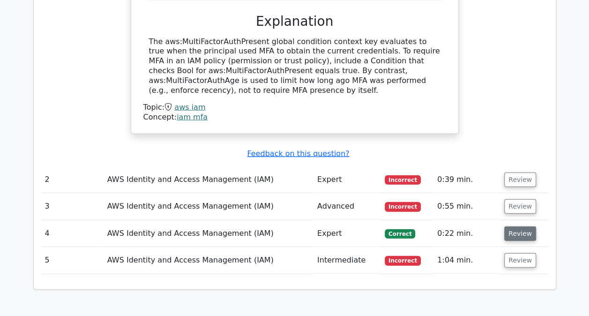
click at [508, 226] on button "Review" at bounding box center [520, 233] width 32 height 15
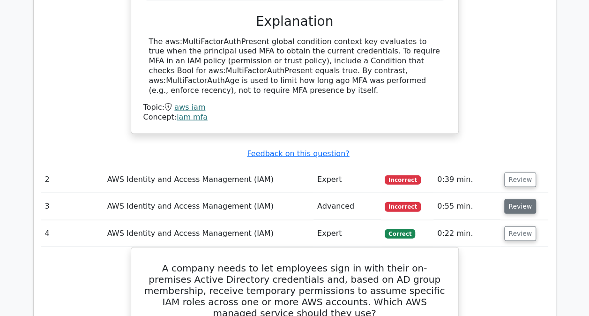
click at [514, 199] on button "Review" at bounding box center [520, 206] width 32 height 15
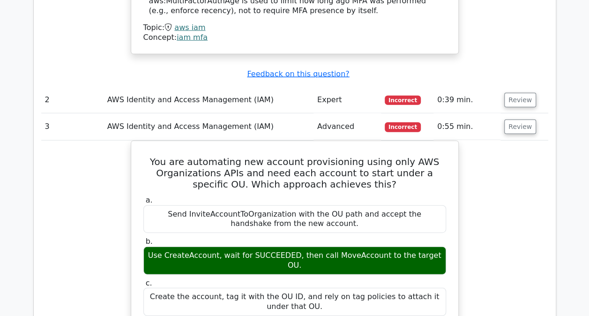
scroll to position [1077, 0]
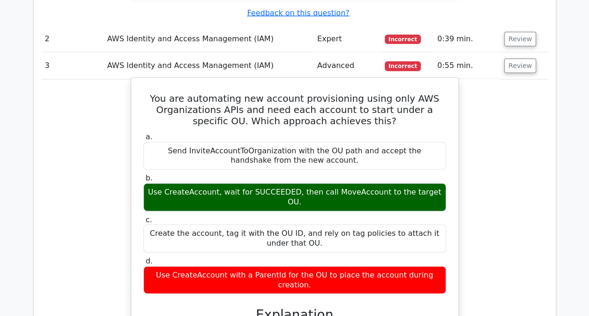
drag, startPoint x: 158, startPoint y: 155, endPoint x: 444, endPoint y: 156, distance: 286.2
click at [444, 183] on div "Use CreateAccount, wait for SUCCEEDED, then call MoveAccount to the target OU." at bounding box center [294, 197] width 303 height 28
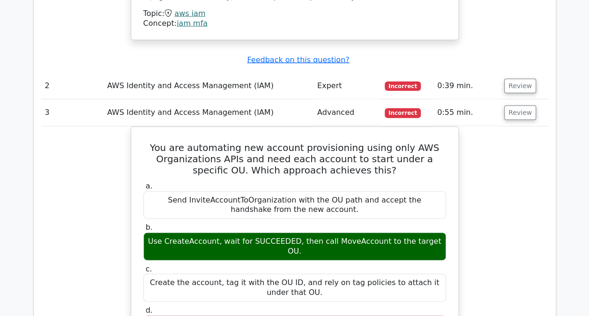
scroll to position [937, 0]
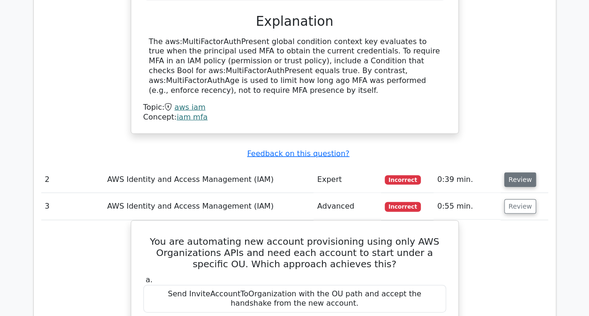
click at [506, 172] on button "Review" at bounding box center [520, 179] width 32 height 15
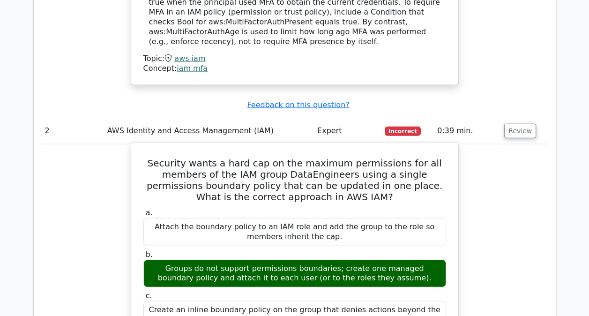
scroll to position [1031, 0]
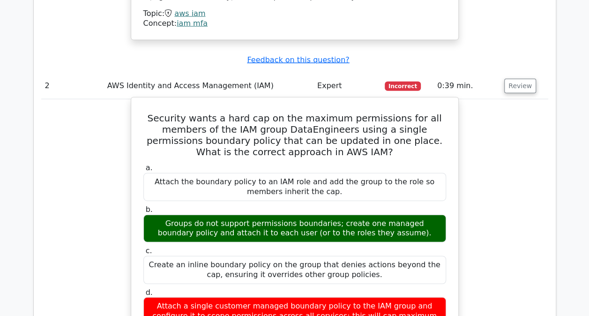
drag, startPoint x: 147, startPoint y: 183, endPoint x: 429, endPoint y: 193, distance: 282.2
click at [429, 215] on div "Groups do not support permissions boundaries; create one managed boundary polic…" at bounding box center [294, 229] width 303 height 28
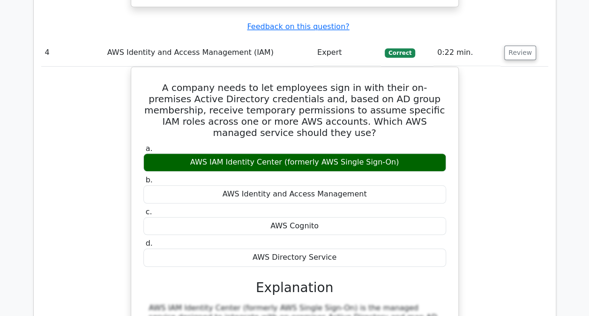
scroll to position [2389, 0]
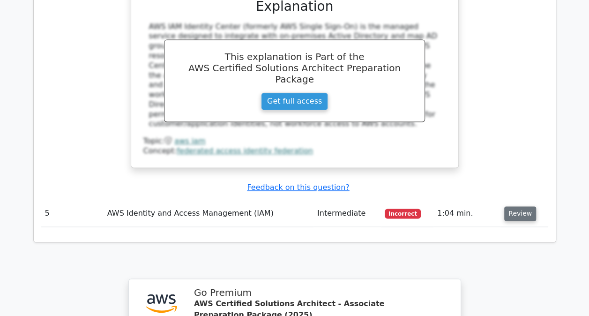
click at [517, 206] on button "Review" at bounding box center [520, 213] width 32 height 15
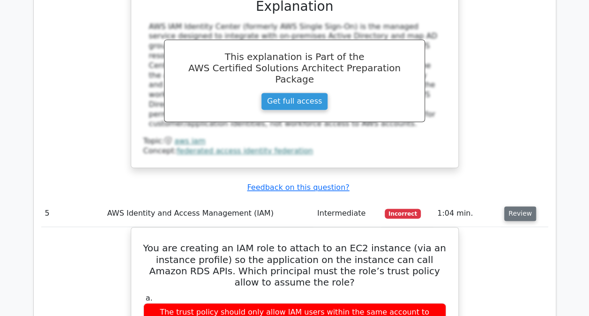
click at [515, 206] on button "Review" at bounding box center [520, 213] width 32 height 15
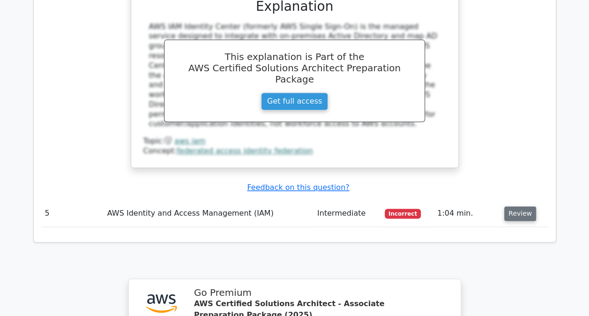
click at [515, 206] on button "Review" at bounding box center [520, 213] width 32 height 15
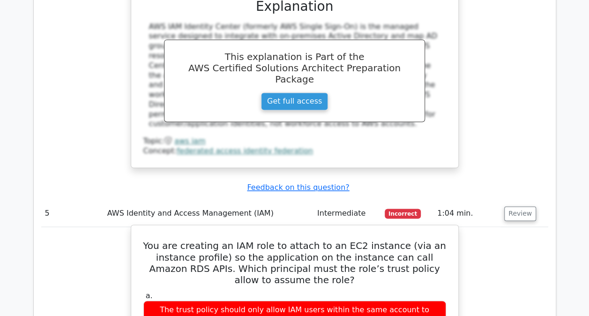
drag, startPoint x: 151, startPoint y: 204, endPoint x: 313, endPoint y: 210, distance: 162.7
click at [313, 300] on div "The trust policy should only allow IAM users within the same account to assume …" at bounding box center [294, 314] width 303 height 28
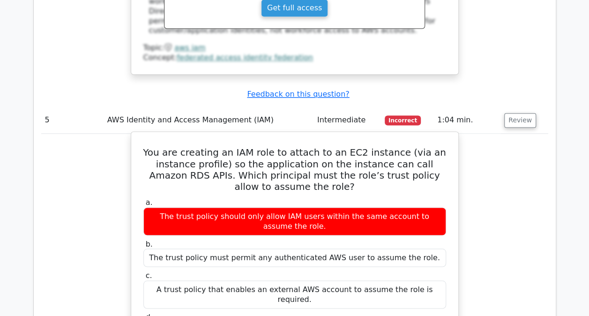
scroll to position [2483, 0]
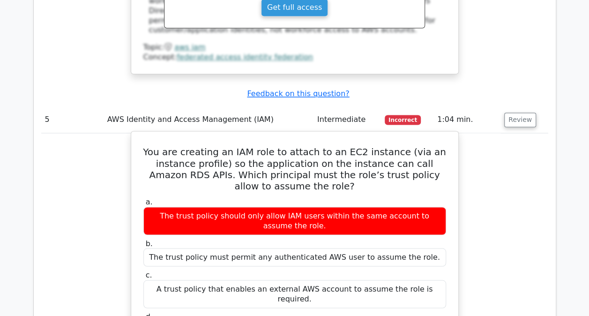
drag, startPoint x: 149, startPoint y: 213, endPoint x: 435, endPoint y: 213, distance: 285.3
drag, startPoint x: 267, startPoint y: 215, endPoint x: 338, endPoint y: 215, distance: 71.2
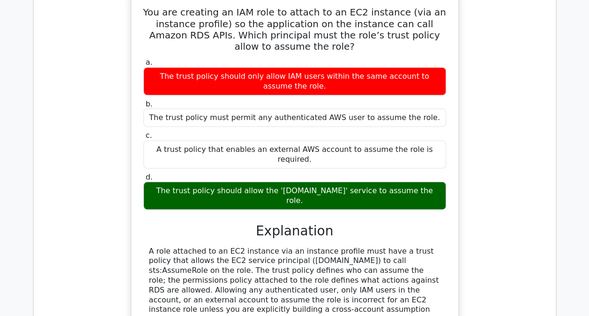
scroll to position [2623, 0]
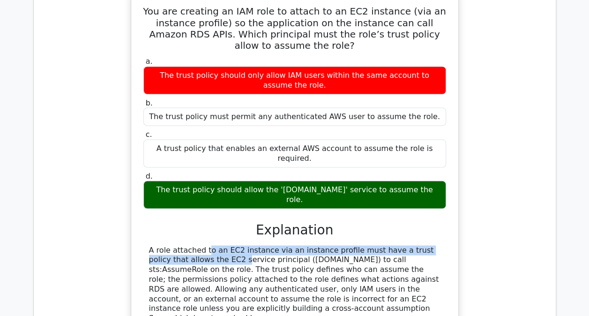
drag, startPoint x: 150, startPoint y: 121, endPoint x: 431, endPoint y: 122, distance: 281.1
click at [431, 245] on div "A role attached to an EC2 instance via an instance profile must have a trust po…" at bounding box center [294, 284] width 291 height 78
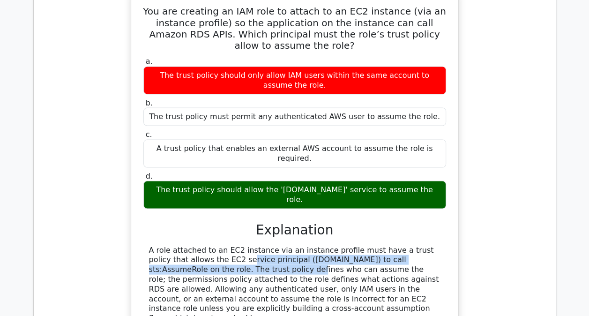
drag, startPoint x: 140, startPoint y: 132, endPoint x: 440, endPoint y: 133, distance: 300.8
click at [440, 133] on div "You are creating an IAM role to attach to an EC2 instance (via an instance prof…" at bounding box center [295, 175] width 320 height 363
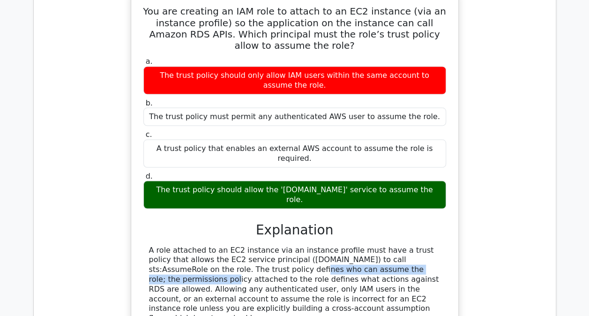
drag, startPoint x: 152, startPoint y: 142, endPoint x: 310, endPoint y: 142, distance: 157.4
click at [310, 245] on div "A role attached to an EC2 instance via an instance profile must have a trust po…" at bounding box center [294, 284] width 303 height 78
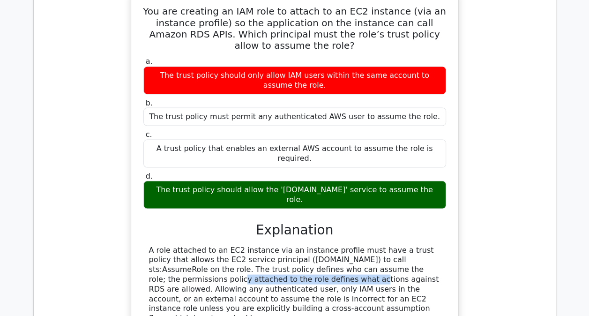
drag, startPoint x: 310, startPoint y: 142, endPoint x: 440, endPoint y: 145, distance: 130.3
click at [440, 245] on div "A role attached to an EC2 instance via an instance profile must have a trust po…" at bounding box center [294, 284] width 291 height 78
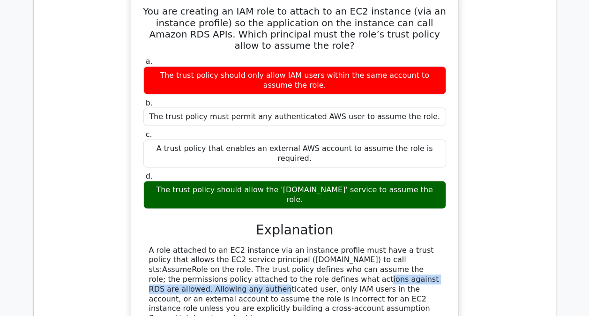
drag, startPoint x: 148, startPoint y: 156, endPoint x: 311, endPoint y: 155, distance: 162.6
click at [311, 245] on div "A role attached to an EC2 instance via an instance profile must have a trust po…" at bounding box center [294, 284] width 303 height 78
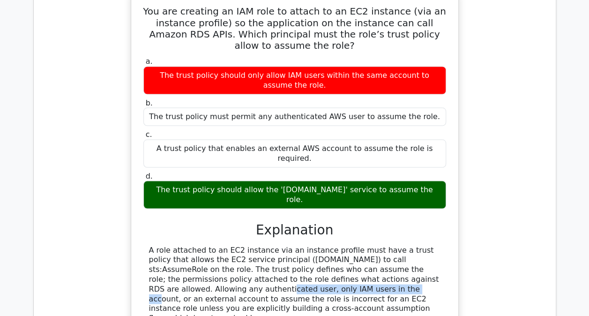
drag, startPoint x: 311, startPoint y: 155, endPoint x: 442, endPoint y: 153, distance: 131.2
click at [442, 245] on div "A role attached to an EC2 instance via an instance profile must have a trust po…" at bounding box center [294, 284] width 303 height 78
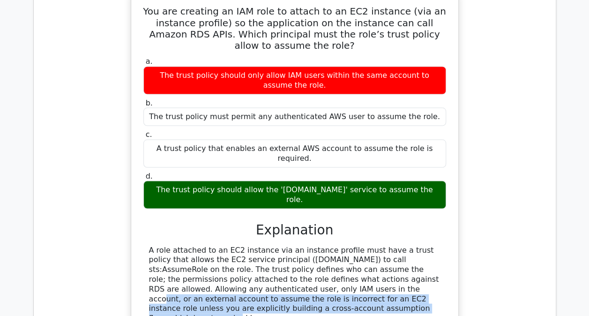
drag, startPoint x: 149, startPoint y: 159, endPoint x: 427, endPoint y: 169, distance: 278.4
click at [427, 245] on div "A role attached to an EC2 instance via an instance profile must have a trust po…" at bounding box center [294, 284] width 291 height 78
drag, startPoint x: 427, startPoint y: 169, endPoint x: 294, endPoint y: 160, distance: 133.3
click at [294, 245] on div "A role attached to an EC2 instance via an instance profile must have a trust po…" at bounding box center [294, 284] width 291 height 78
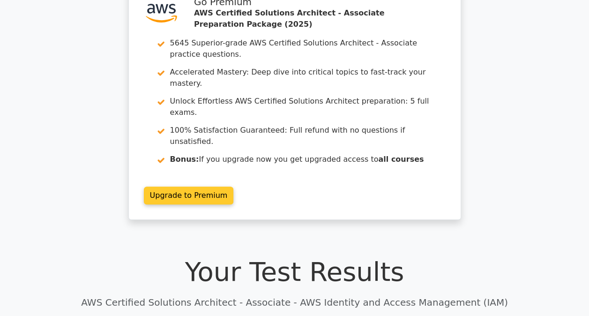
scroll to position [0, 0]
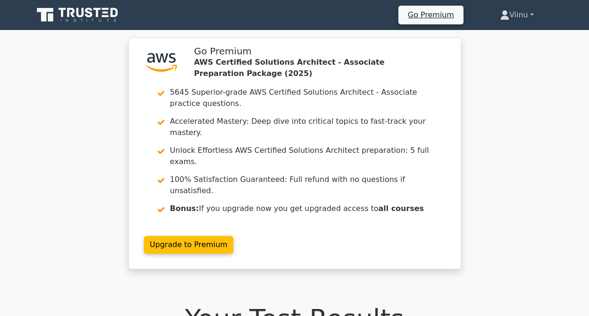
click at [514, 17] on link "Viinu" at bounding box center [516, 15] width 79 height 19
click at [504, 31] on link "Profile" at bounding box center [515, 37] width 74 height 15
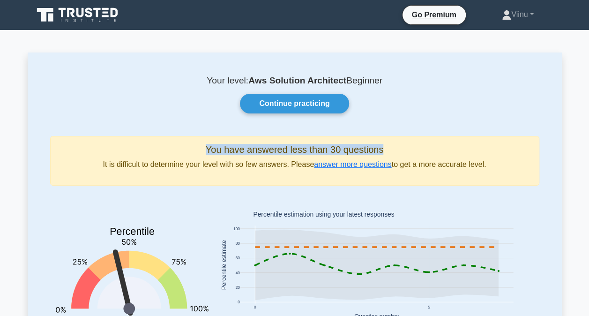
drag, startPoint x: 208, startPoint y: 151, endPoint x: 409, endPoint y: 150, distance: 201.4
click at [409, 150] on h5 "You have answered less than 30 questions" at bounding box center [294, 149] width 473 height 11
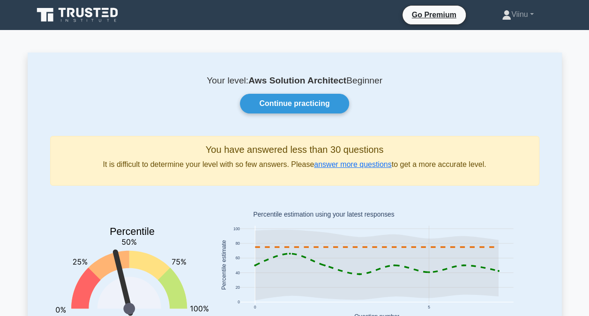
drag, startPoint x: 409, startPoint y: 150, endPoint x: 394, endPoint y: 111, distance: 41.4
click at [394, 111] on div "Continue practicing" at bounding box center [295, 104] width 500 height 20
click at [320, 105] on link "Continue practicing" at bounding box center [294, 104] width 109 height 20
